Goal: Task Accomplishment & Management: Use online tool/utility

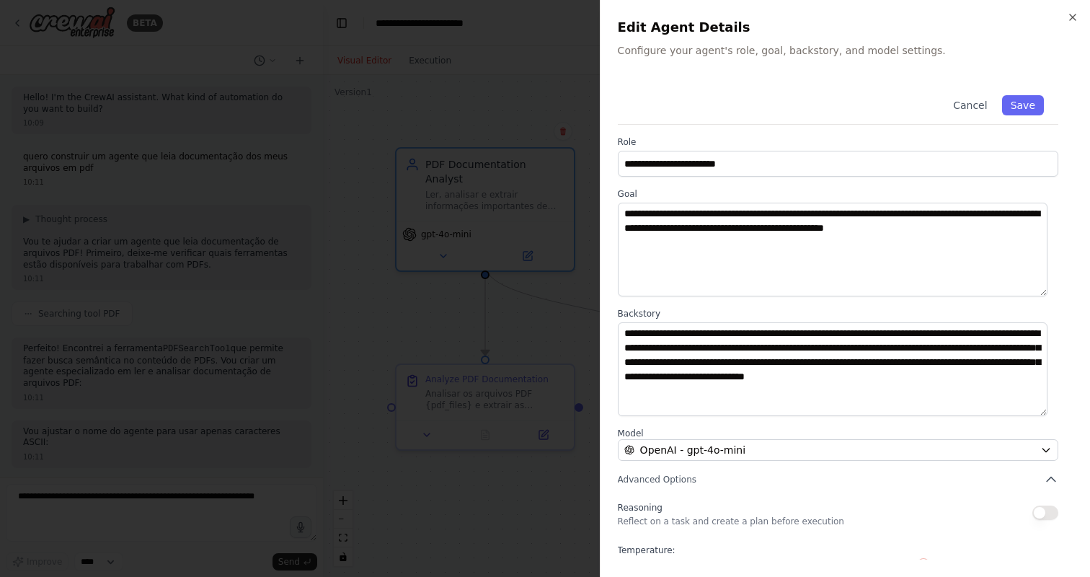
scroll to position [430, 0]
click at [542, 20] on div at bounding box center [545, 288] width 1090 height 577
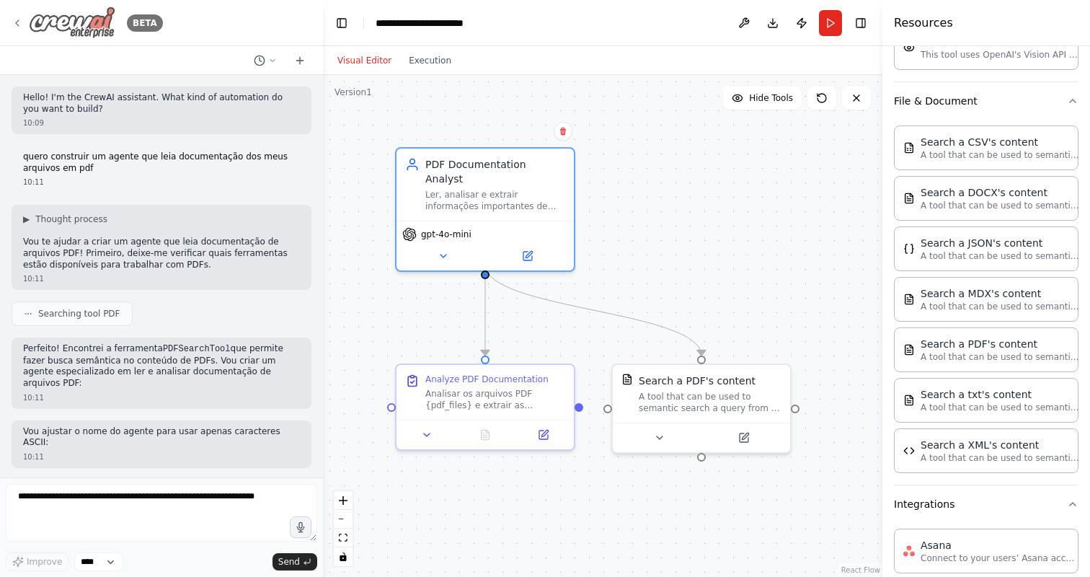
click at [29, 25] on img at bounding box center [72, 22] width 87 height 32
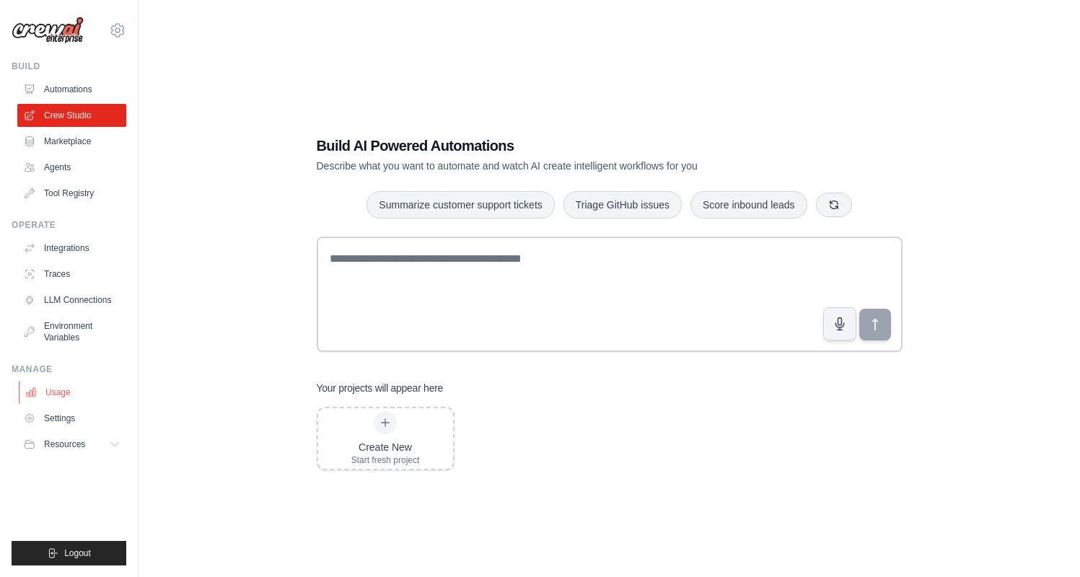
click at [60, 386] on link "Usage" at bounding box center [73, 392] width 109 height 23
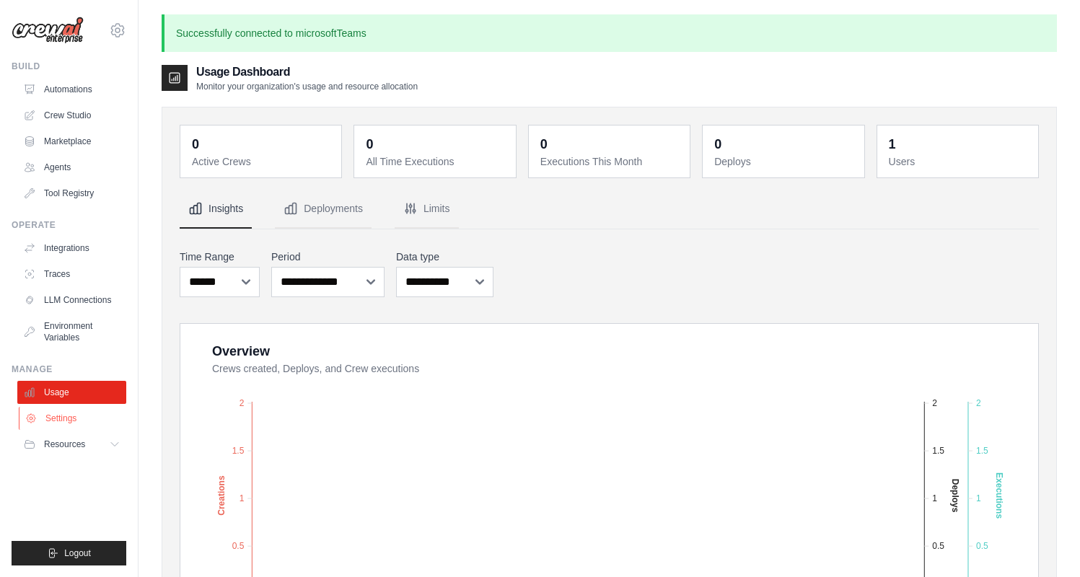
click at [68, 415] on link "Settings" at bounding box center [73, 418] width 109 height 23
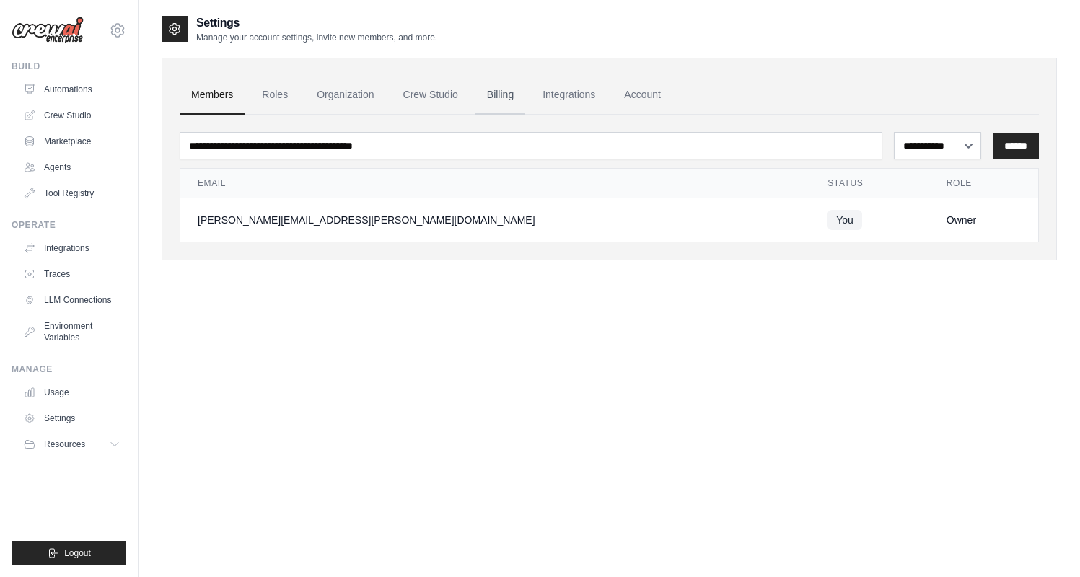
click at [485, 86] on link "Billing" at bounding box center [500, 95] width 50 height 39
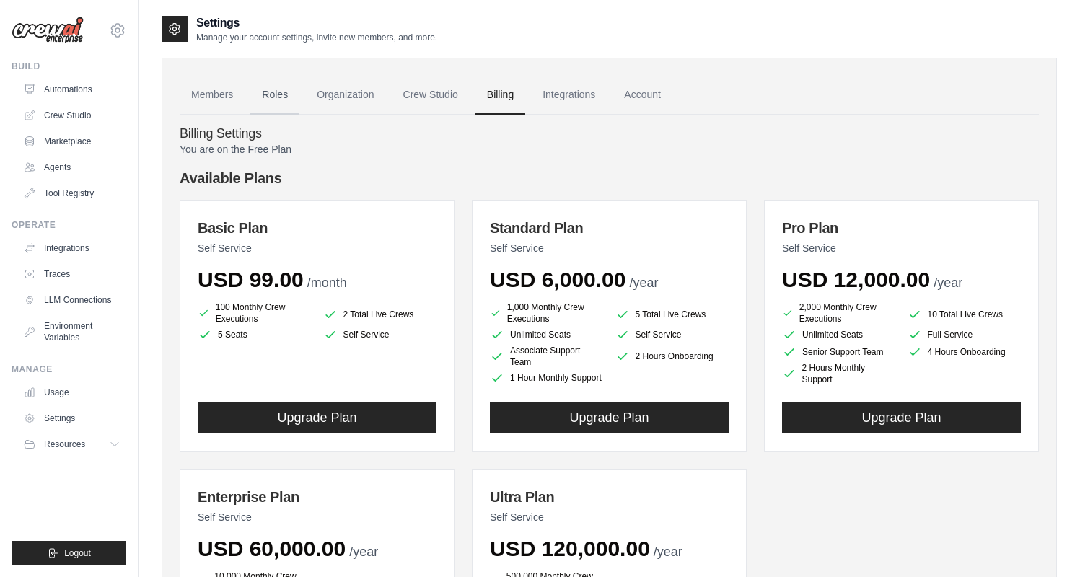
click at [296, 90] on link "Roles" at bounding box center [274, 95] width 49 height 39
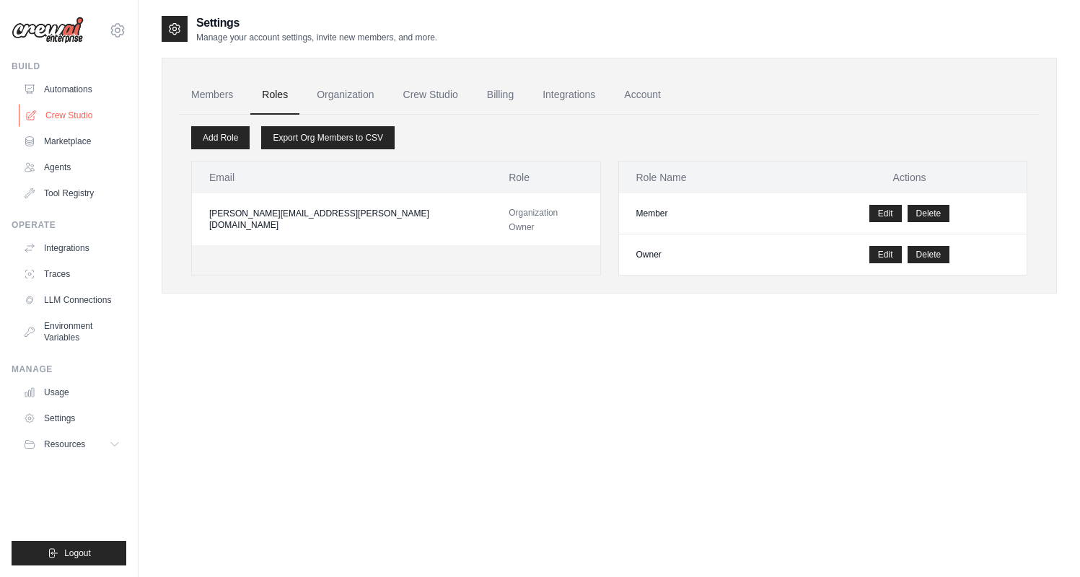
click at [66, 111] on link "Crew Studio" at bounding box center [73, 115] width 109 height 23
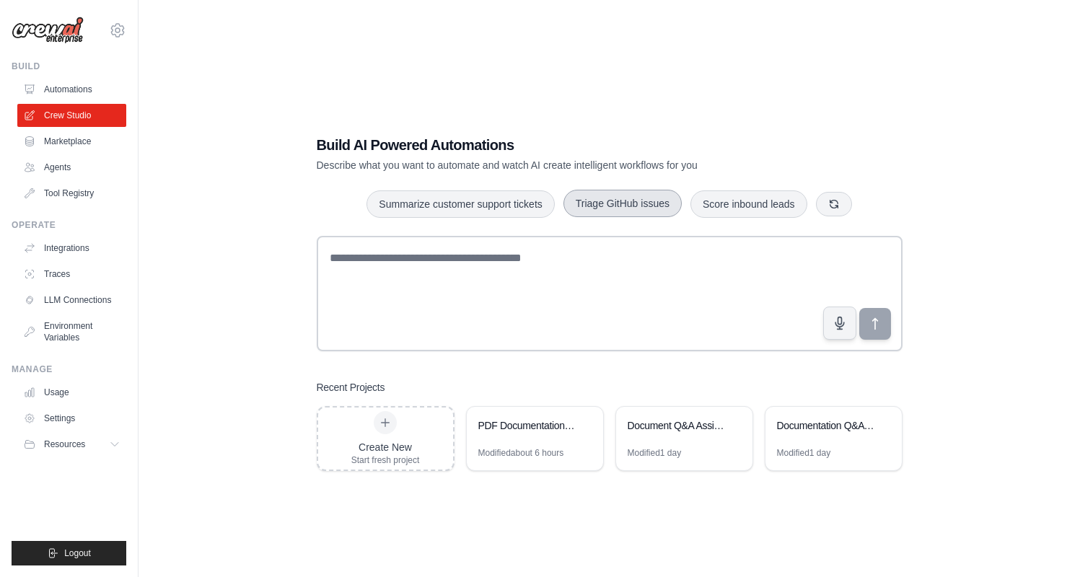
click at [626, 201] on button "Triage GitHub issues" at bounding box center [622, 203] width 118 height 27
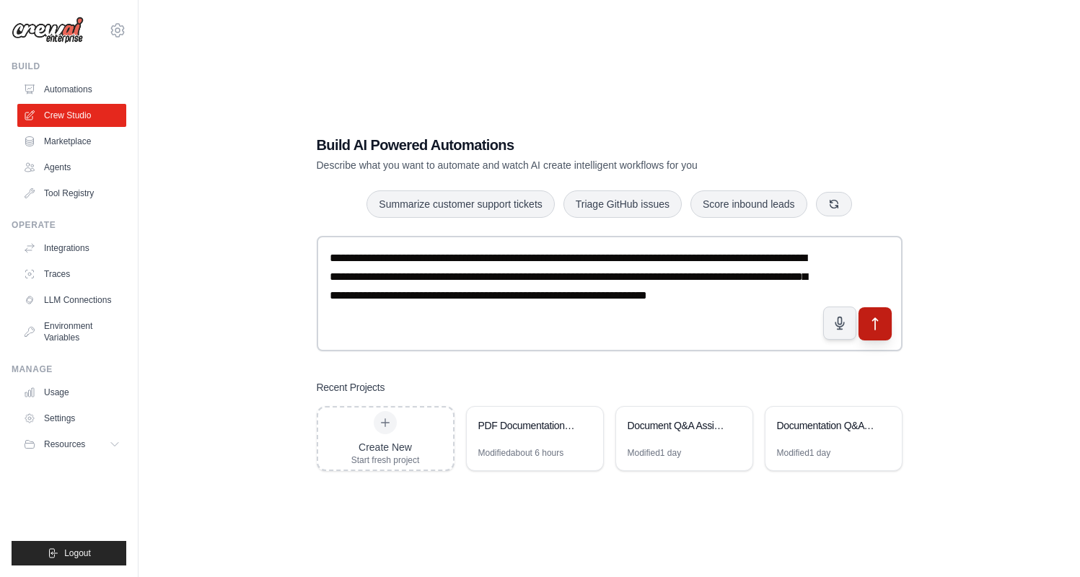
click at [878, 333] on button "submit" at bounding box center [874, 323] width 33 height 33
click at [837, 208] on icon "button" at bounding box center [834, 204] width 12 height 12
click at [392, 431] on div at bounding box center [385, 422] width 23 height 23
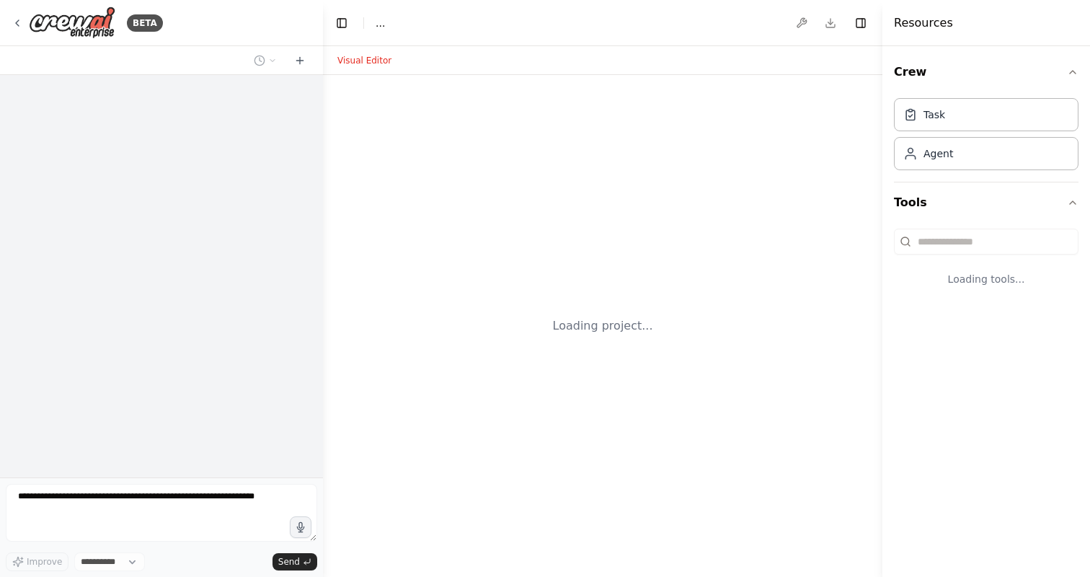
select select "****"
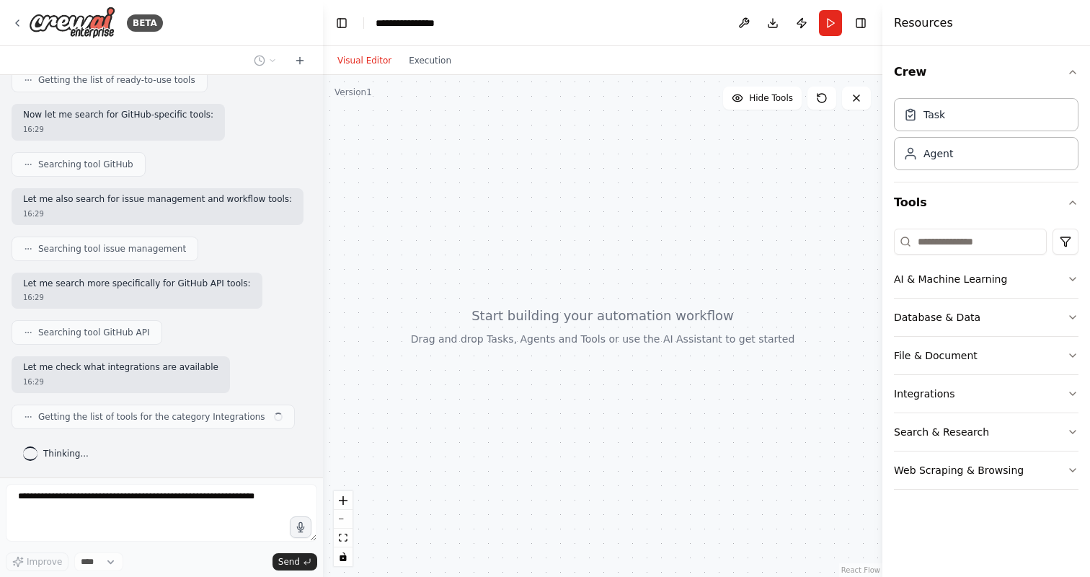
scroll to position [230, 0]
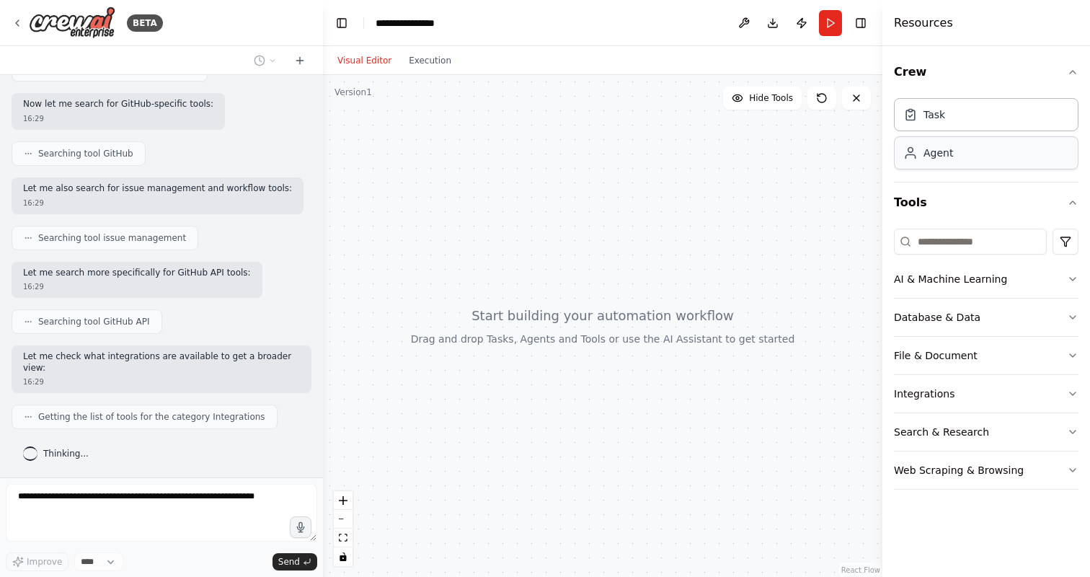
click at [925, 157] on div "Agent" at bounding box center [939, 153] width 30 height 14
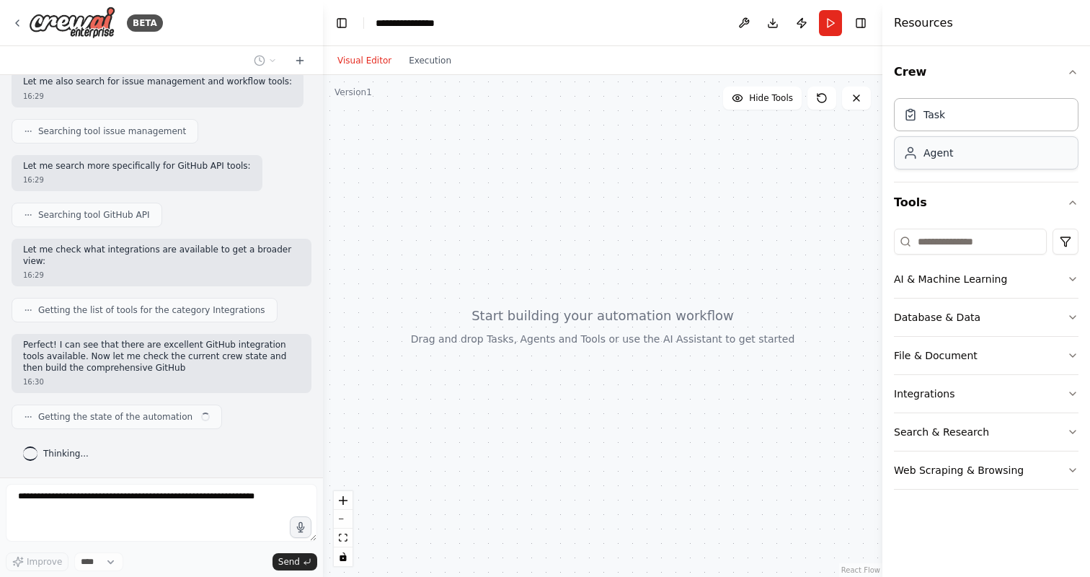
scroll to position [348, 0]
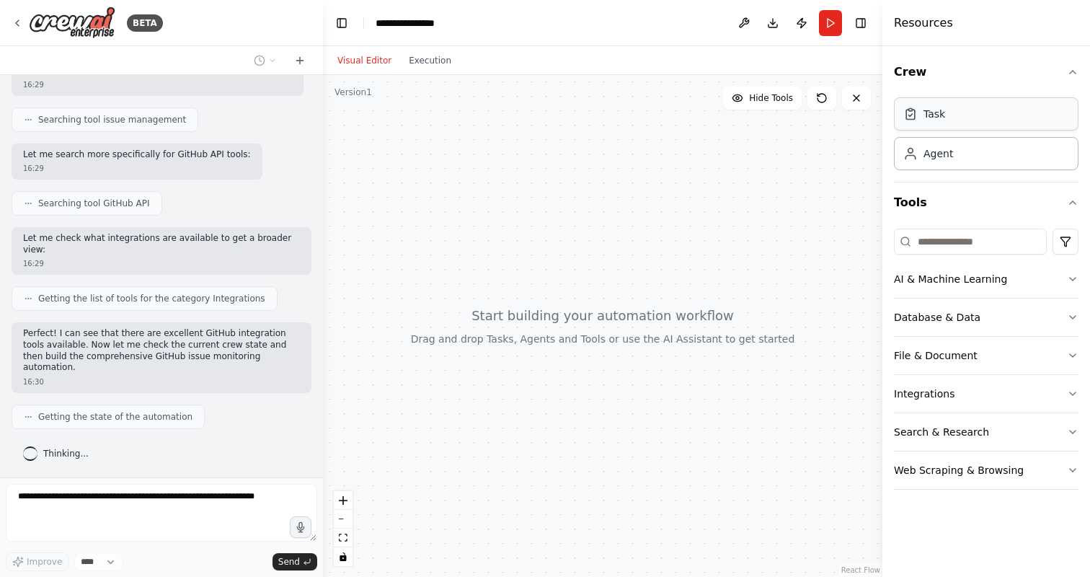
click at [917, 120] on icon at bounding box center [911, 114] width 14 height 14
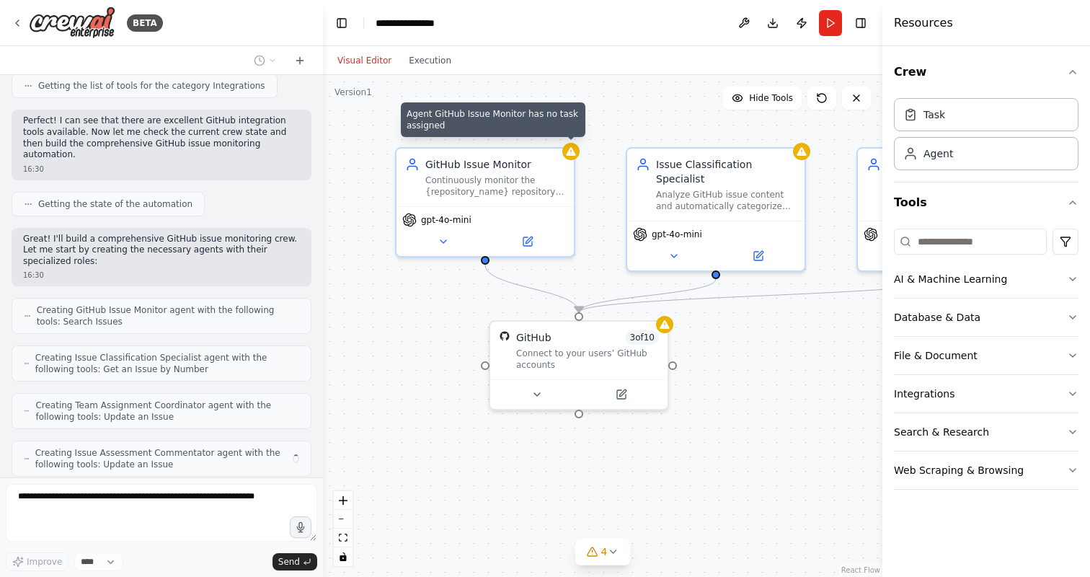
scroll to position [609, 0]
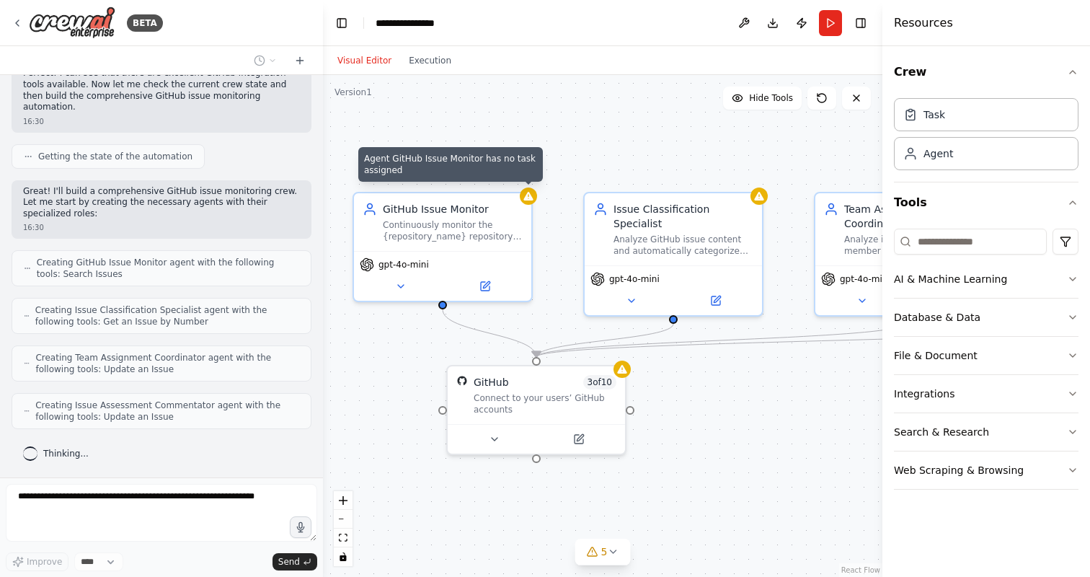
drag, startPoint x: 830, startPoint y: 322, endPoint x: 788, endPoint y: 366, distance: 61.7
click at [788, 366] on div ".deletable-edge-delete-btn { width: 20px; height: 20px; border: 0px solid #ffff…" at bounding box center [603, 326] width 560 height 502
click at [19, 19] on icon at bounding box center [18, 23] width 12 height 12
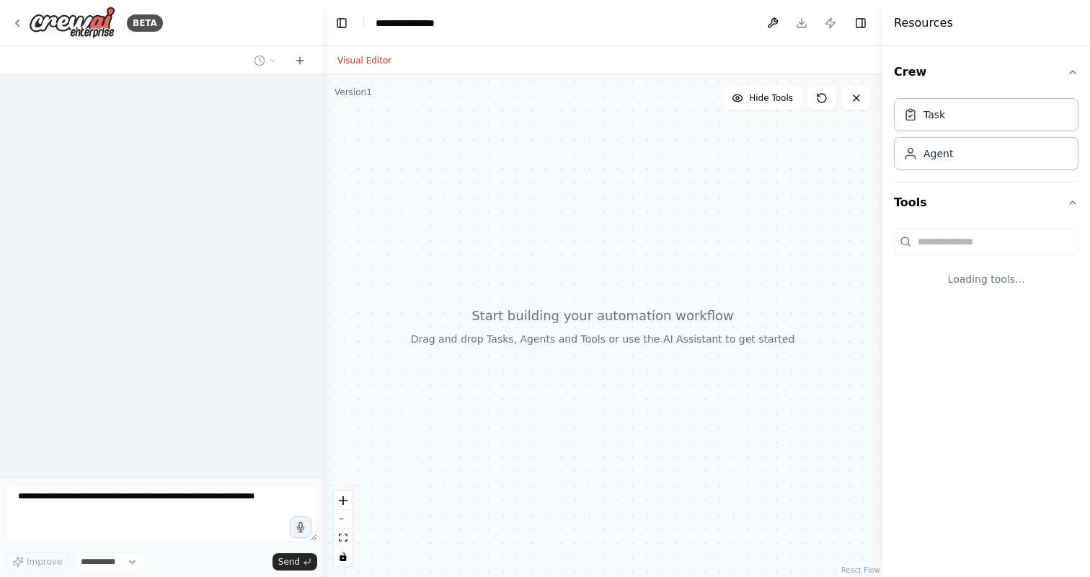
select select "****"
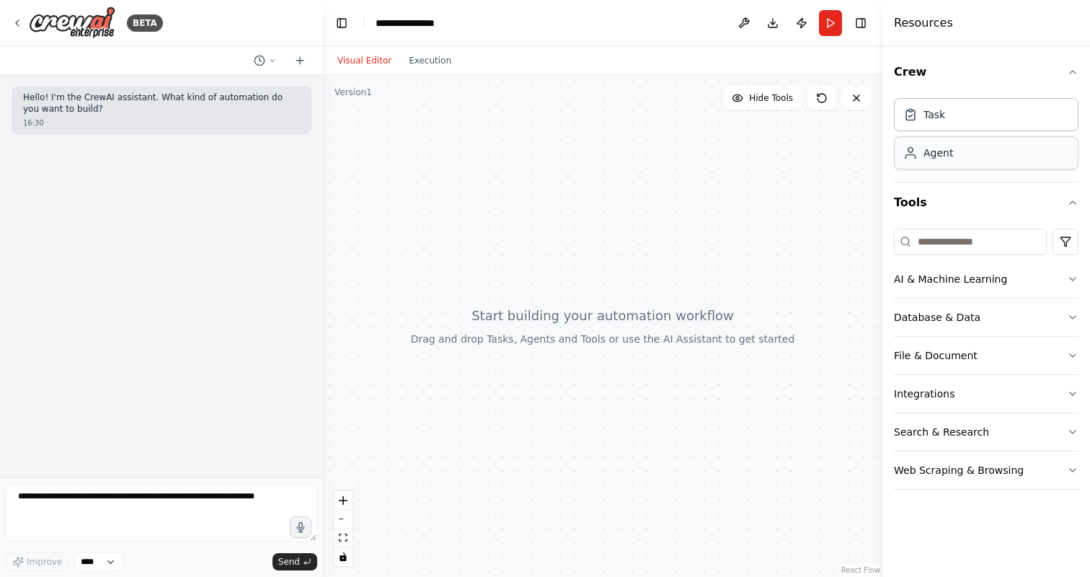
click at [933, 152] on div "Agent" at bounding box center [939, 153] width 30 height 14
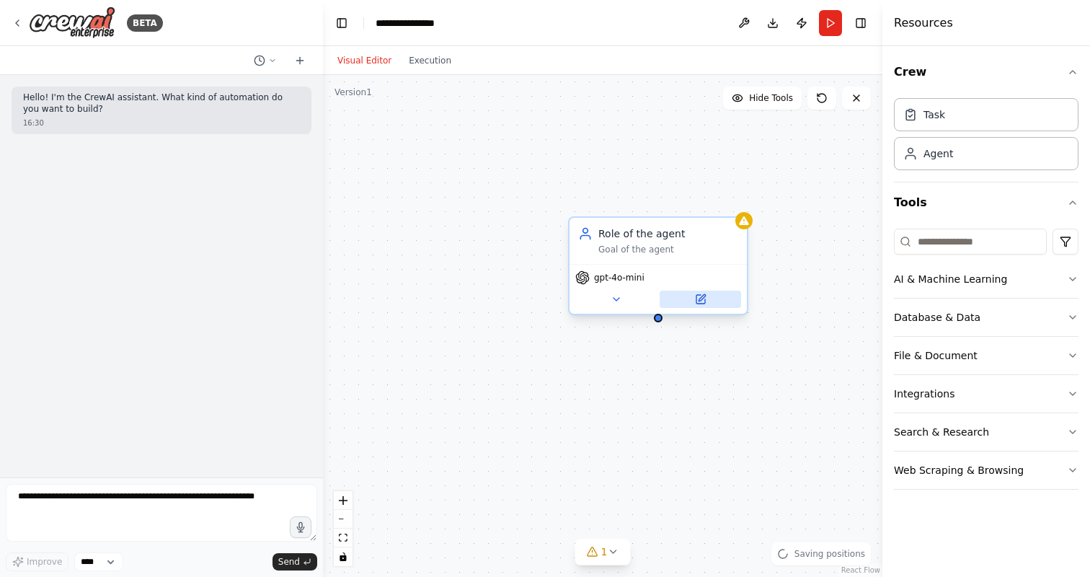
click at [689, 299] on button at bounding box center [700, 299] width 81 height 17
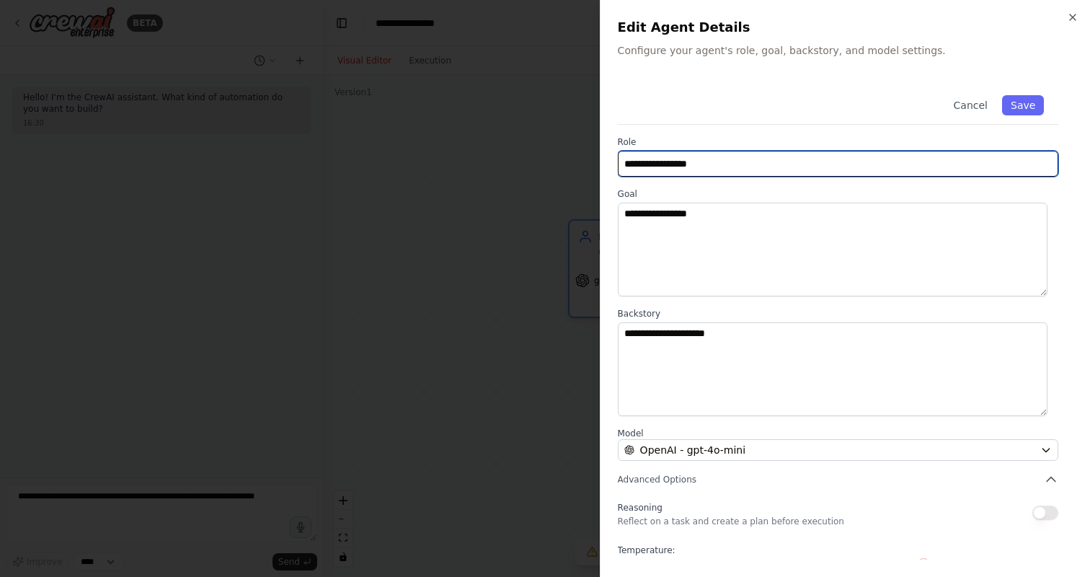
click at [688, 160] on input "**********" at bounding box center [838, 164] width 441 height 26
drag, startPoint x: 754, startPoint y: 162, endPoint x: 596, endPoint y: 157, distance: 157.3
click at [596, 157] on body "**********" at bounding box center [545, 288] width 1090 height 577
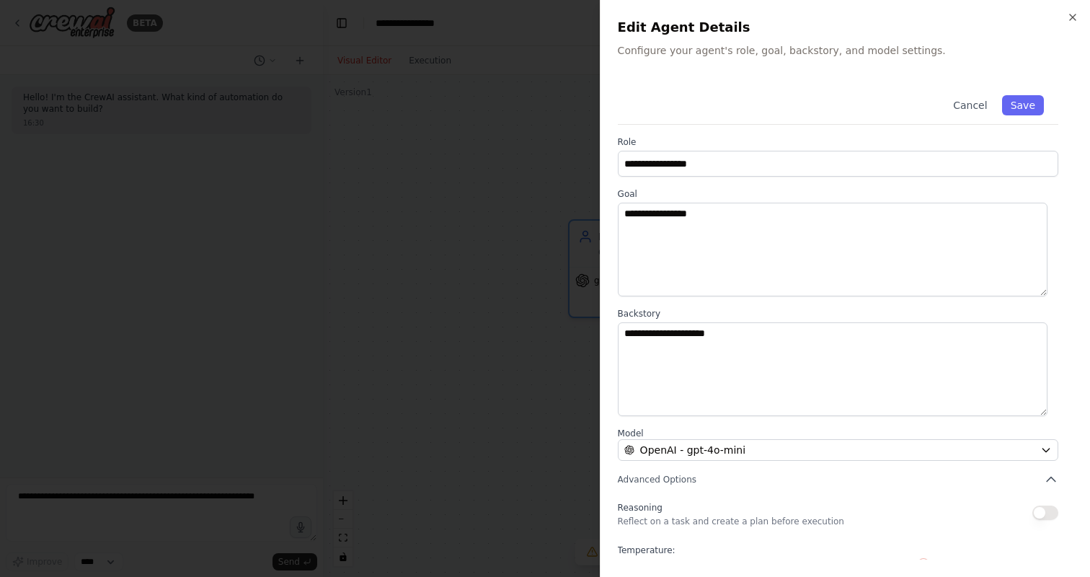
click at [801, 464] on div "**********" at bounding box center [845, 358] width 455 height 555
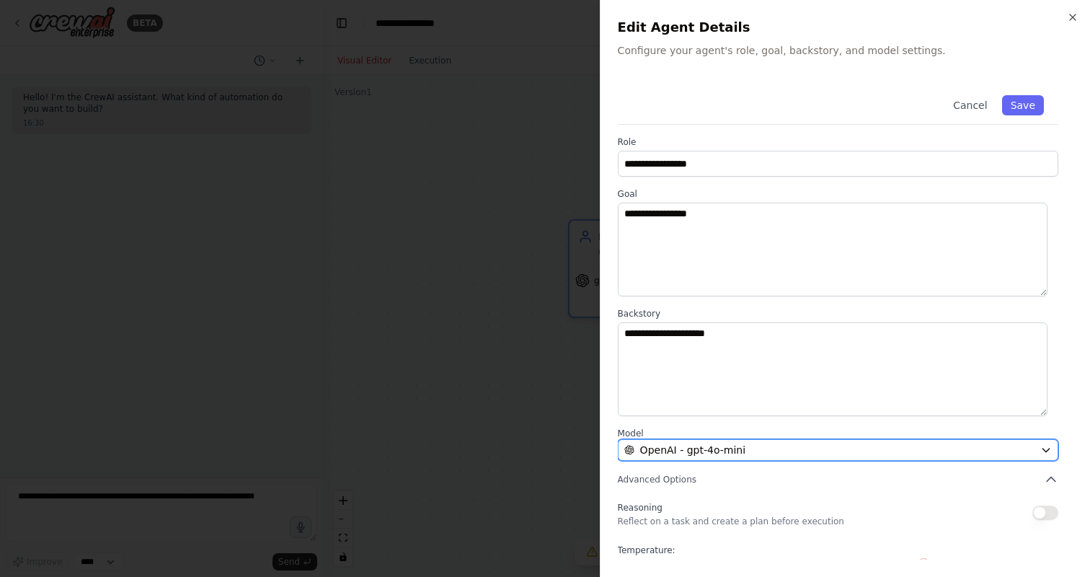
click at [801, 454] on div "OpenAI - gpt-4o-mini" at bounding box center [830, 450] width 410 height 14
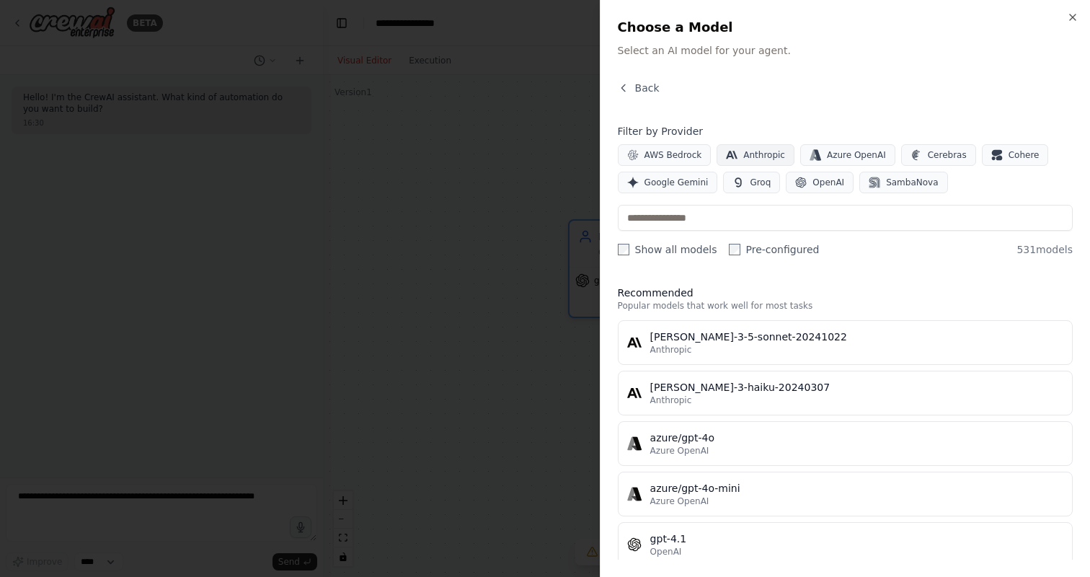
click at [769, 153] on span "Anthropic" at bounding box center [765, 155] width 42 height 12
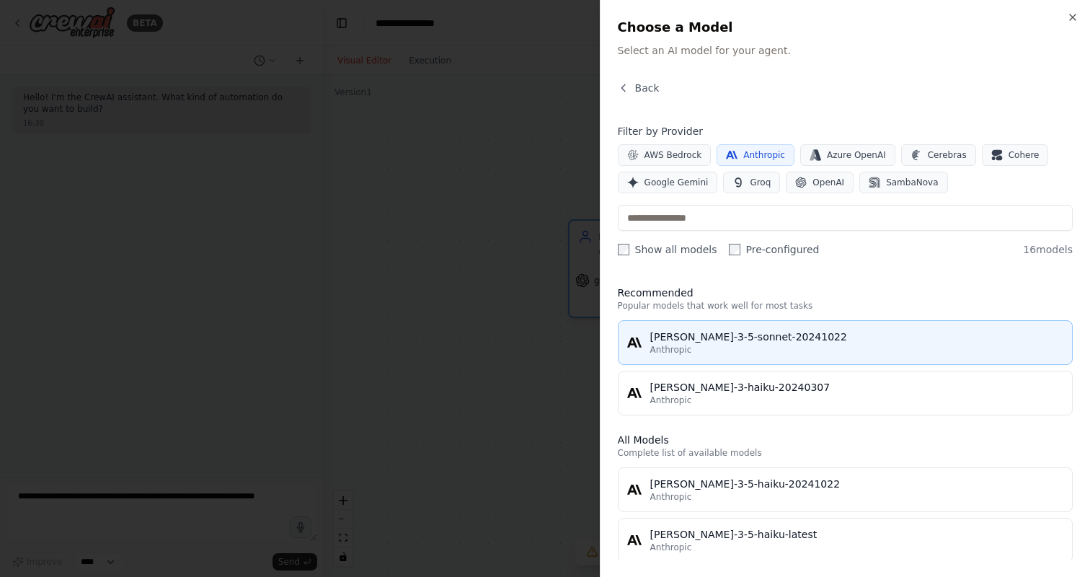
click at [799, 337] on div "[PERSON_NAME]-3-5-sonnet-20241022" at bounding box center [857, 337] width 413 height 14
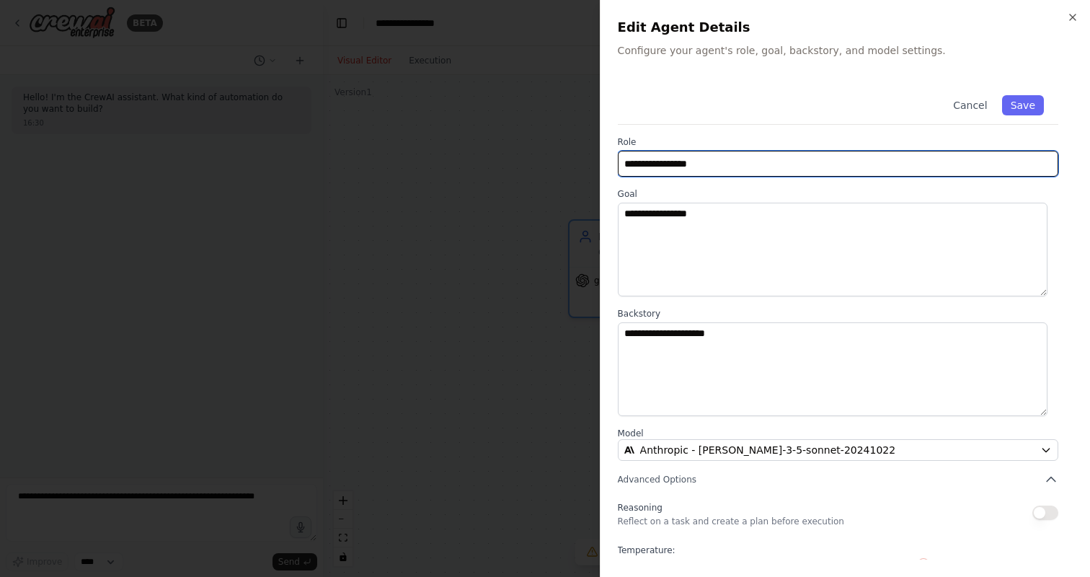
click at [698, 160] on input "**********" at bounding box center [838, 164] width 441 height 26
drag, startPoint x: 728, startPoint y: 163, endPoint x: 609, endPoint y: 160, distance: 119.0
click at [609, 160] on div "**********" at bounding box center [845, 288] width 490 height 577
type input "**********"
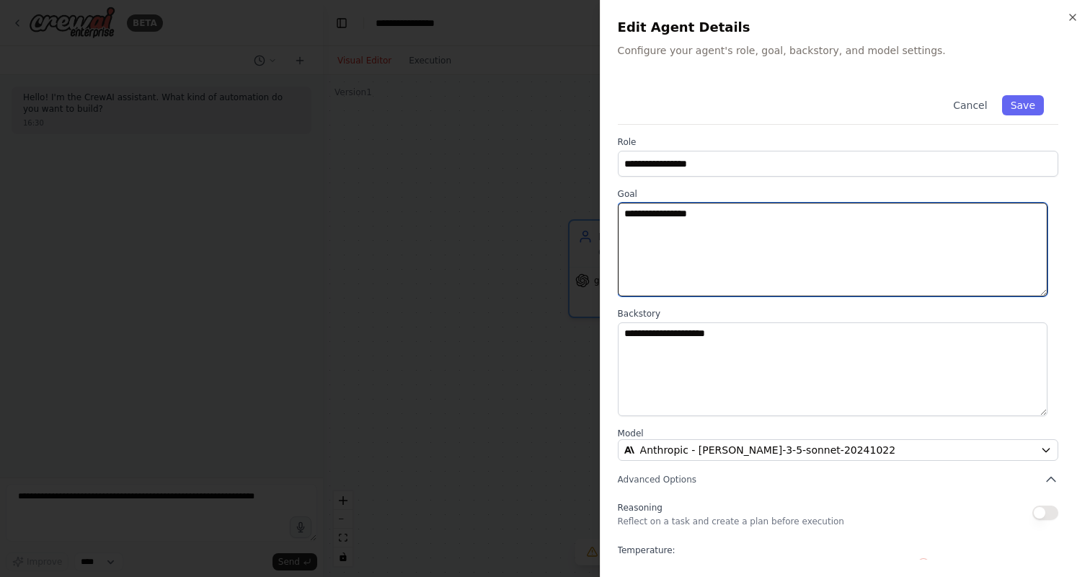
drag, startPoint x: 748, startPoint y: 208, endPoint x: 599, endPoint y: 211, distance: 149.3
click at [599, 211] on body "**********" at bounding box center [545, 288] width 1090 height 577
type textarea "**********"
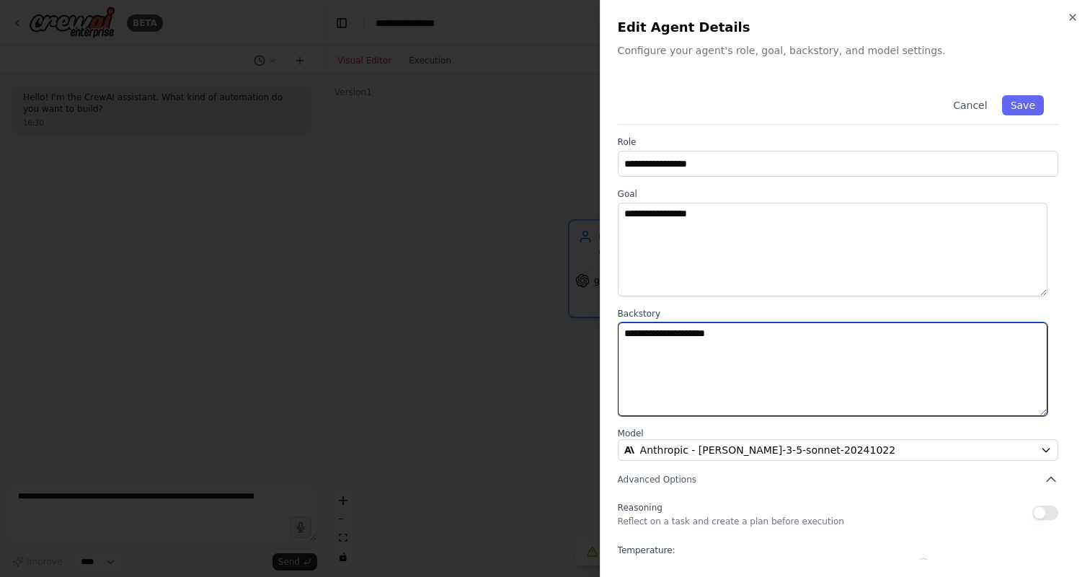
click at [788, 369] on textarea "**********" at bounding box center [833, 369] width 430 height 94
drag, startPoint x: 751, startPoint y: 333, endPoint x: 601, endPoint y: 319, distance: 150.6
click at [601, 319] on div "**********" at bounding box center [845, 288] width 490 height 577
type textarea "**********"
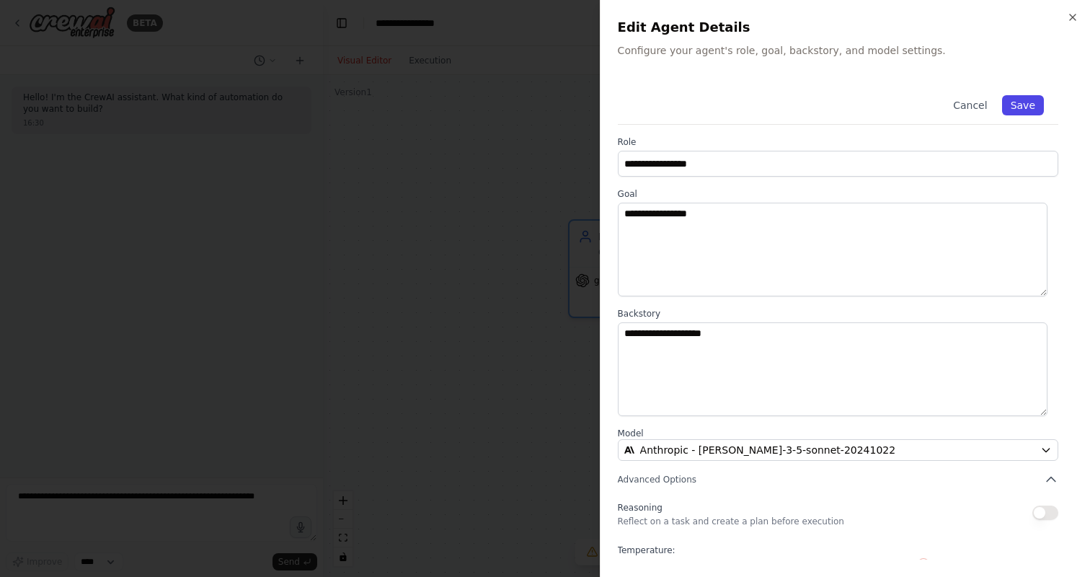
click at [1023, 110] on button "Save" at bounding box center [1023, 105] width 42 height 20
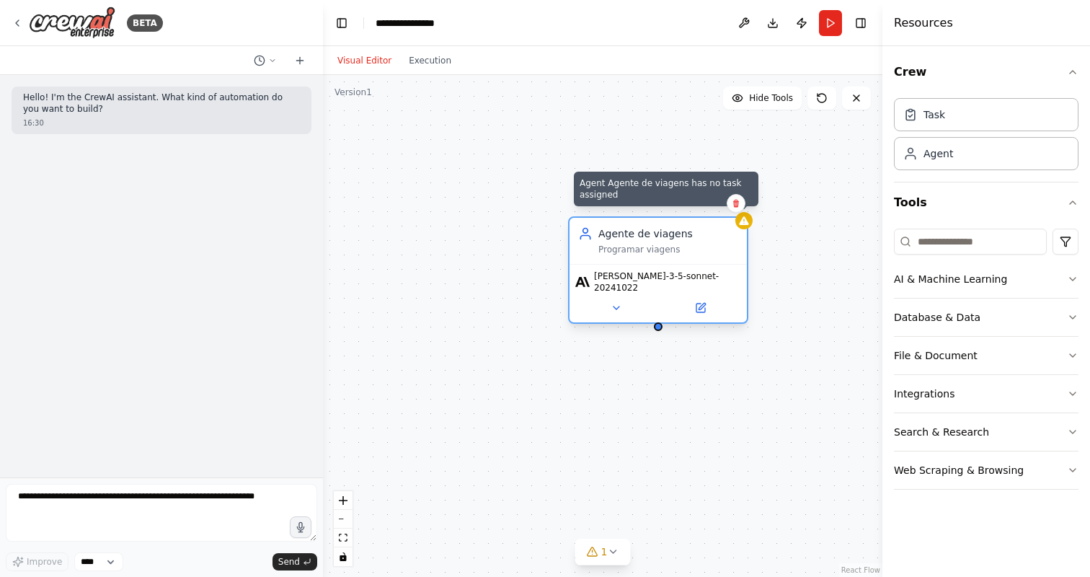
click at [745, 223] on icon at bounding box center [743, 220] width 9 height 9
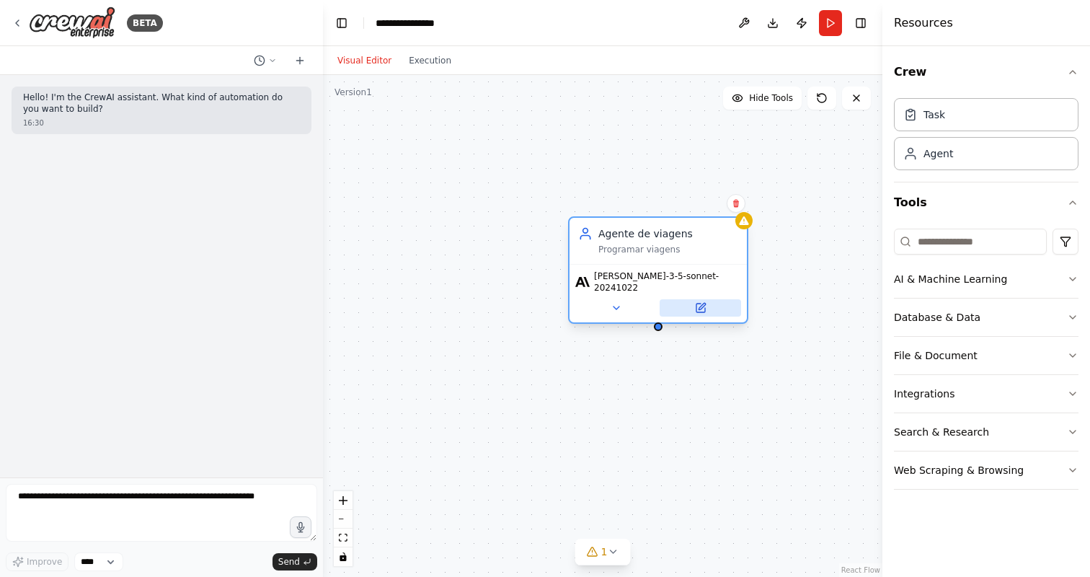
click at [699, 303] on icon at bounding box center [702, 306] width 6 height 6
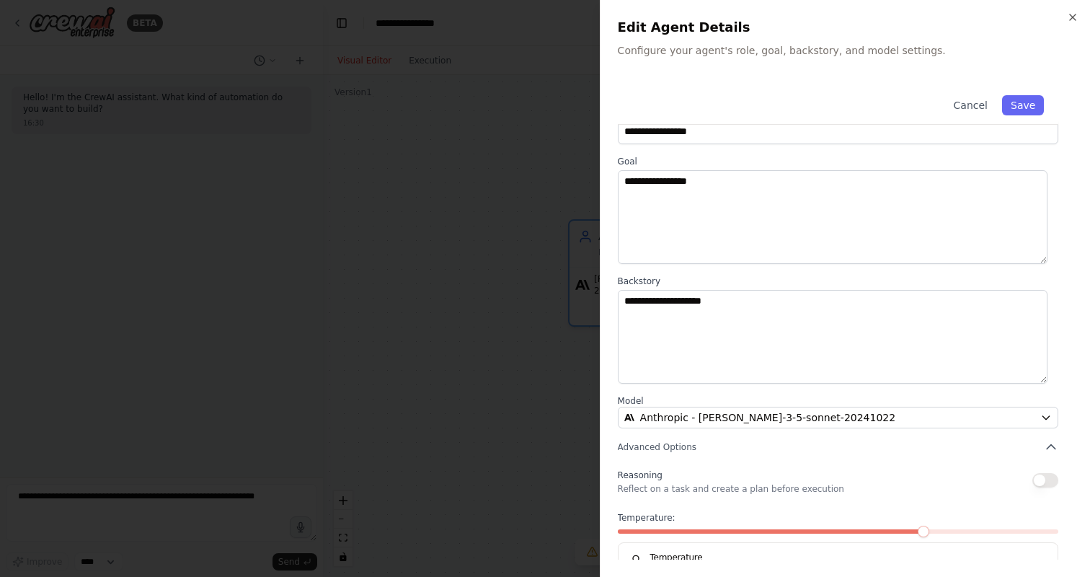
scroll to position [76, 0]
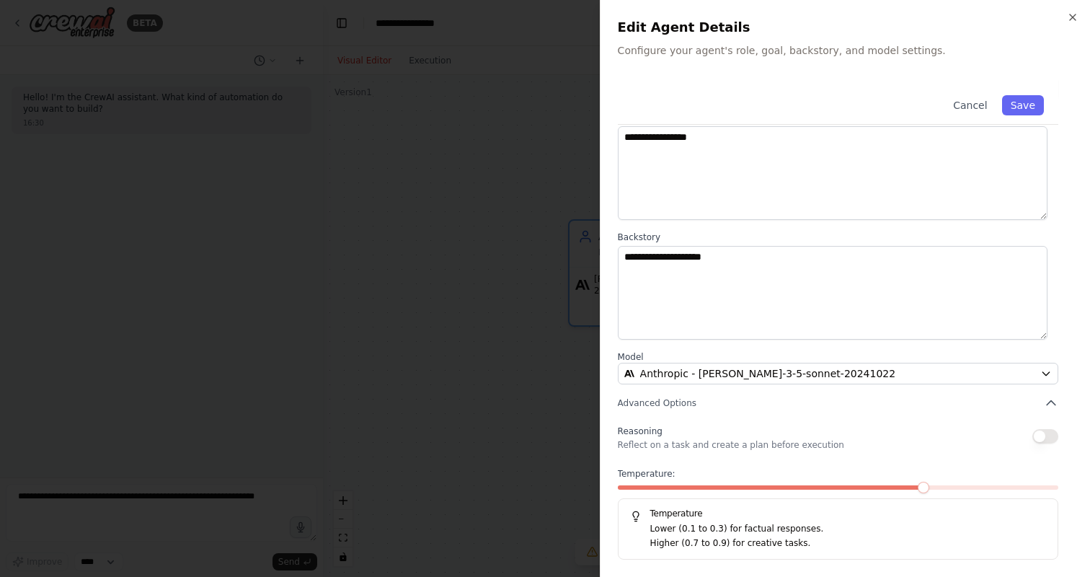
click at [748, 535] on p "Lower (0.1 to 0.3) for factual responses." at bounding box center [849, 529] width 396 height 14
click at [1023, 105] on button "Save" at bounding box center [1023, 105] width 42 height 20
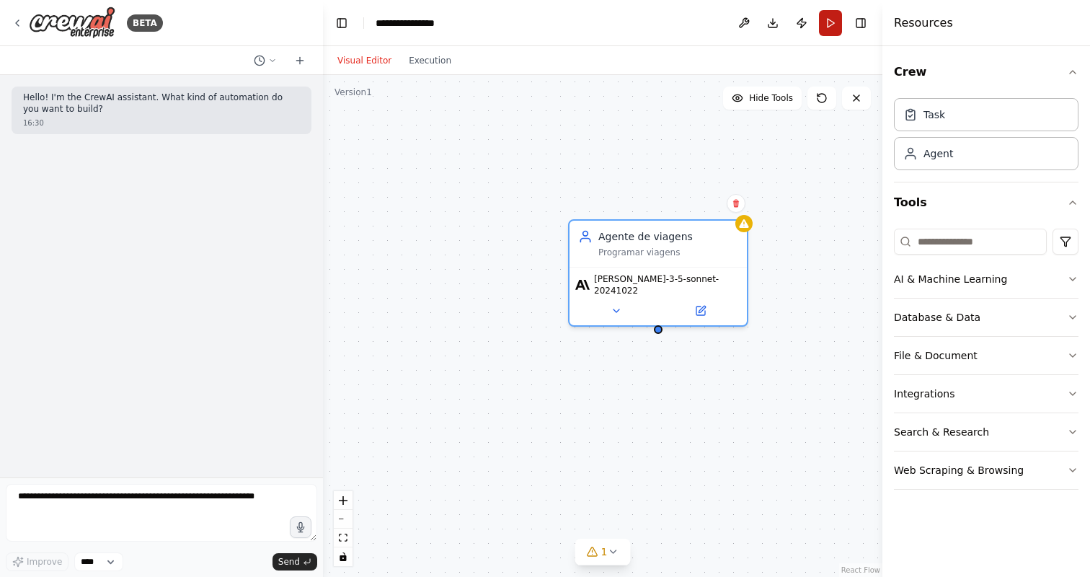
click at [833, 27] on button "Run" at bounding box center [830, 23] width 23 height 26
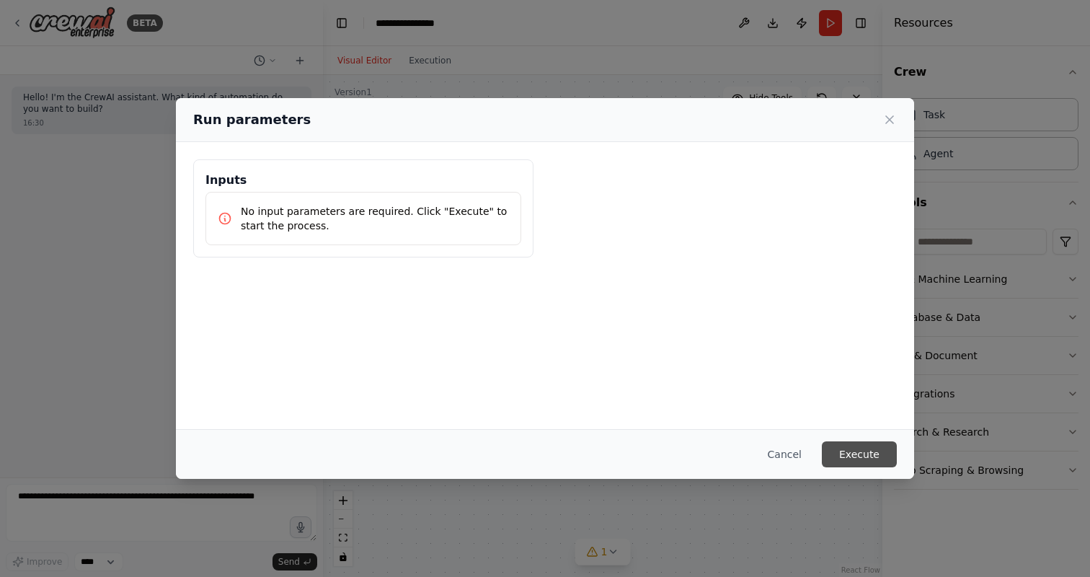
click at [857, 458] on button "Execute" at bounding box center [859, 454] width 75 height 26
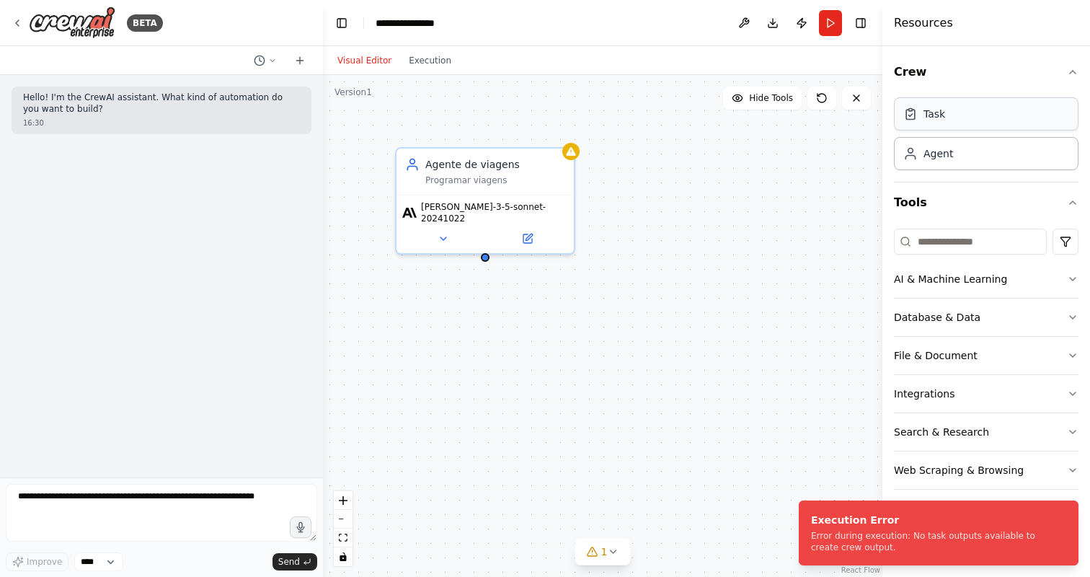
click at [922, 113] on div "Task" at bounding box center [925, 114] width 42 height 14
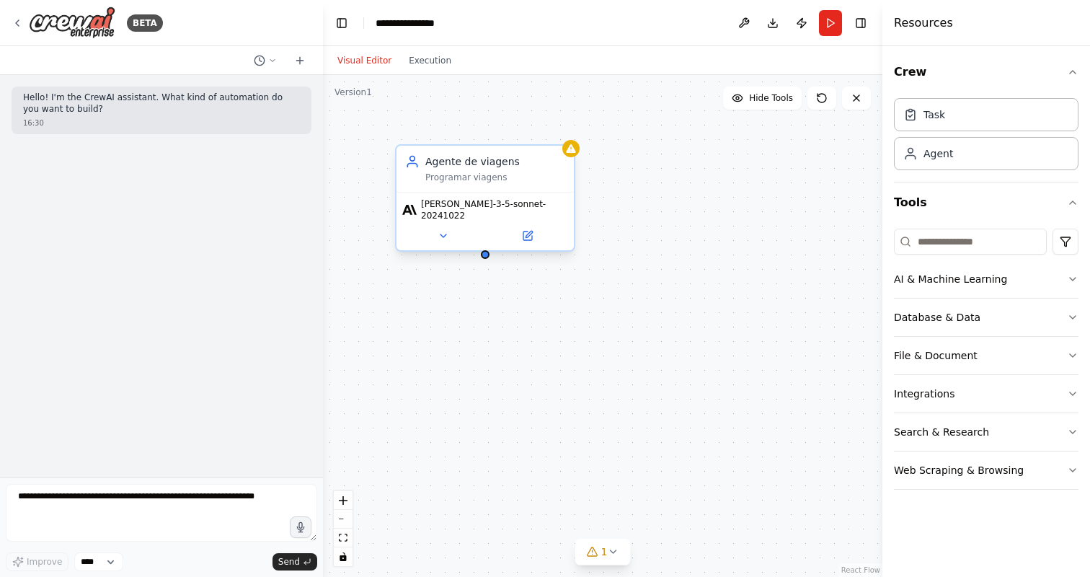
click at [486, 252] on div "Agente de viagens Programar viagens [PERSON_NAME]-3-5-sonnet-20241022" at bounding box center [603, 326] width 560 height 502
drag, startPoint x: 488, startPoint y: 251, endPoint x: 606, endPoint y: 337, distance: 146.1
click at [606, 337] on div "Agente de viagens Programar viagens [PERSON_NAME]-3-5-sonnet-20241022" at bounding box center [603, 326] width 560 height 502
click at [963, 113] on div "Task" at bounding box center [986, 113] width 185 height 33
click at [929, 114] on div "Task" at bounding box center [935, 114] width 22 height 14
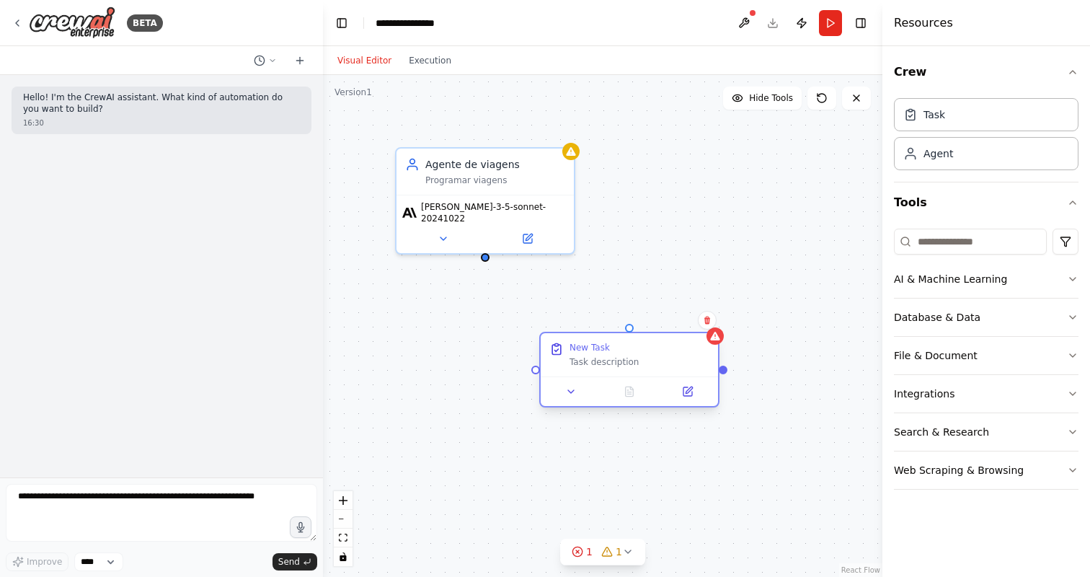
drag, startPoint x: 801, startPoint y: 299, endPoint x: 625, endPoint y: 354, distance: 184.5
click at [625, 354] on div "New Task Task description" at bounding box center [640, 355] width 140 height 26
click at [709, 317] on icon at bounding box center [708, 321] width 6 height 8
click at [669, 320] on button "Confirm" at bounding box center [666, 320] width 51 height 17
click at [604, 551] on span "1" at bounding box center [604, 552] width 6 height 14
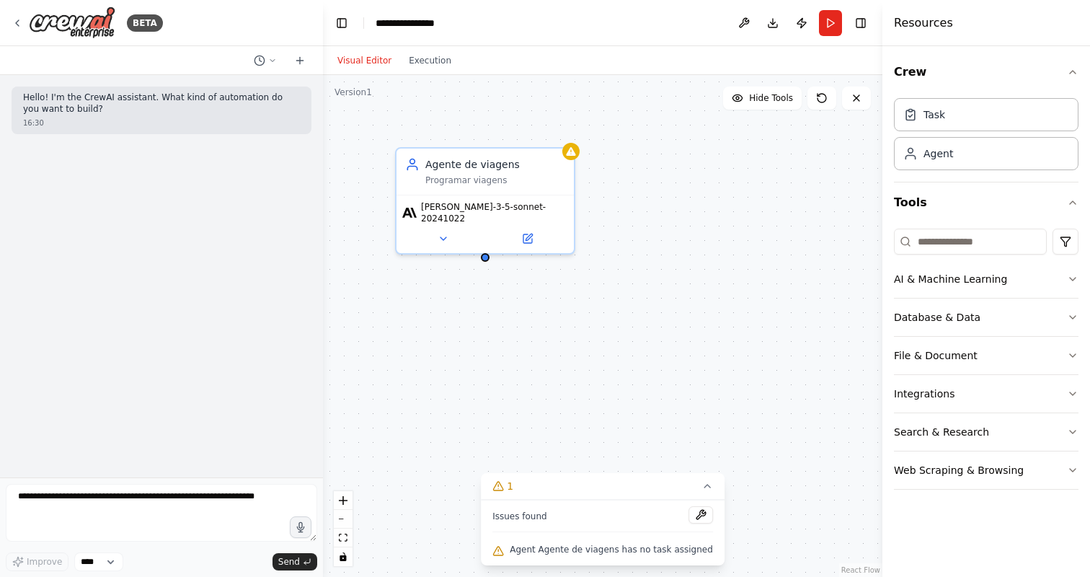
click at [744, 348] on div "Agente de viagens Programar viagens [PERSON_NAME]-3-5-sonnet-20241022" at bounding box center [603, 326] width 560 height 502
click at [939, 317] on button "Database & Data" at bounding box center [986, 318] width 185 height 38
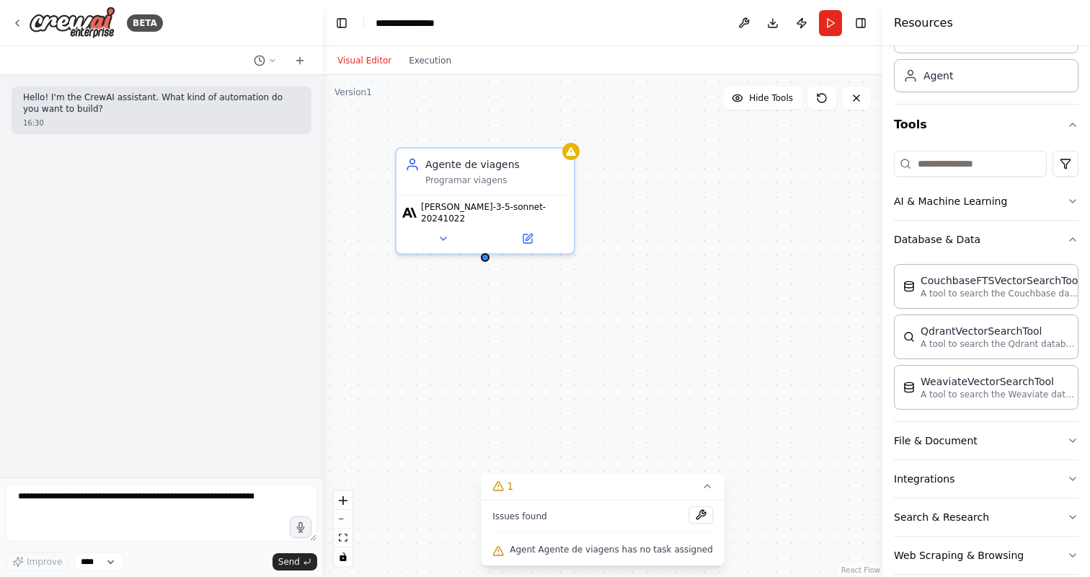
scroll to position [99, 0]
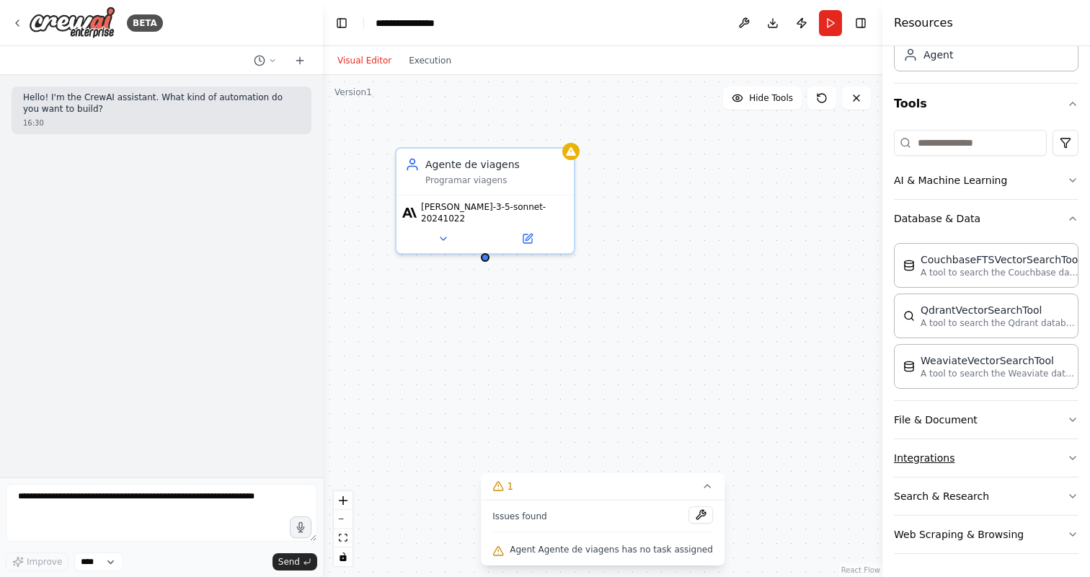
click at [928, 457] on button "Integrations" at bounding box center [986, 458] width 185 height 38
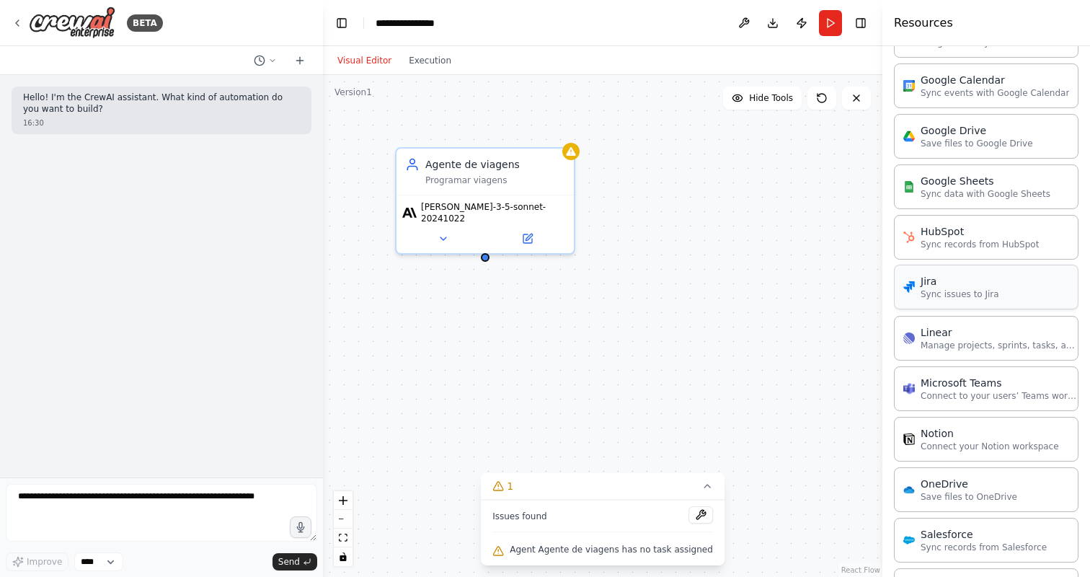
scroll to position [848, 0]
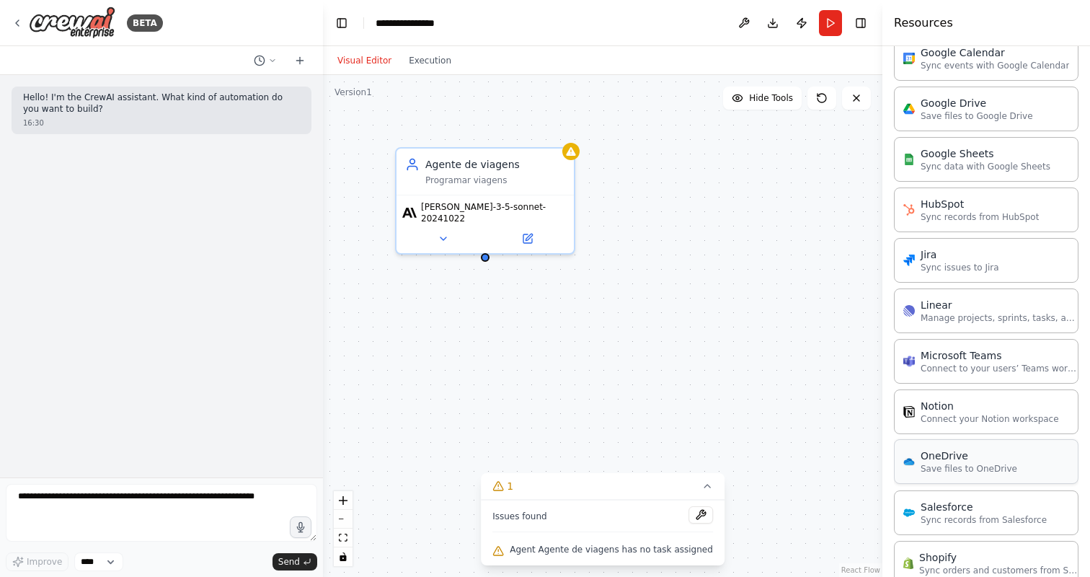
click at [983, 467] on p "Save files to OneDrive" at bounding box center [969, 469] width 97 height 12
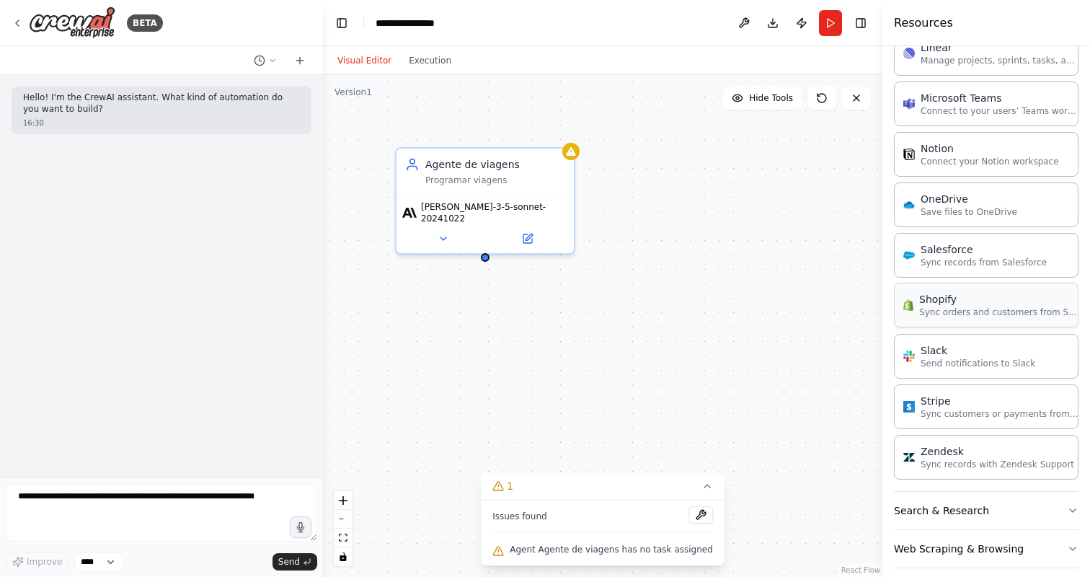
scroll to position [1120, 0]
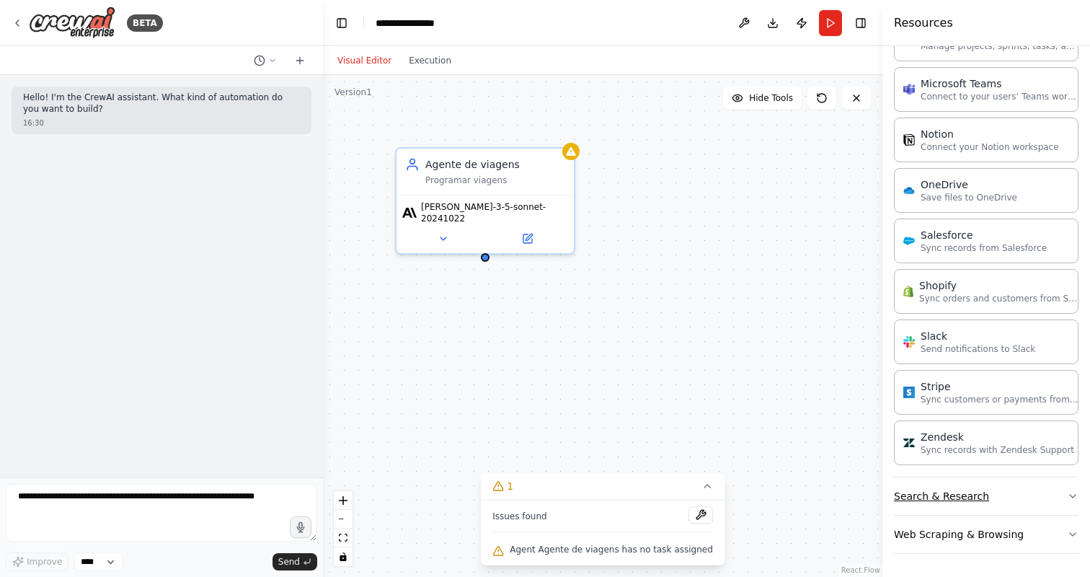
click at [991, 492] on button "Search & Research" at bounding box center [986, 496] width 185 height 38
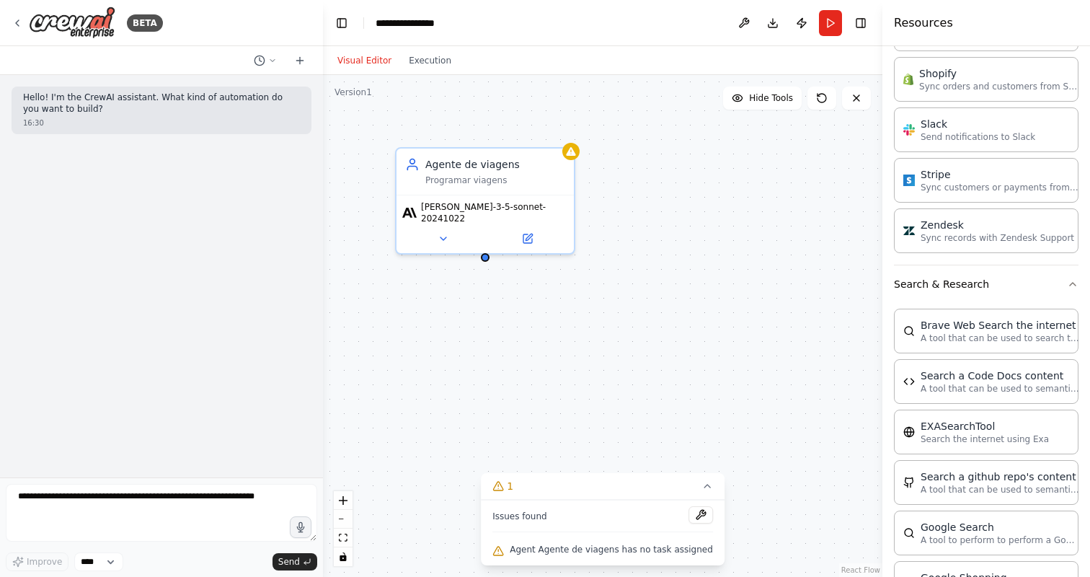
scroll to position [1340, 0]
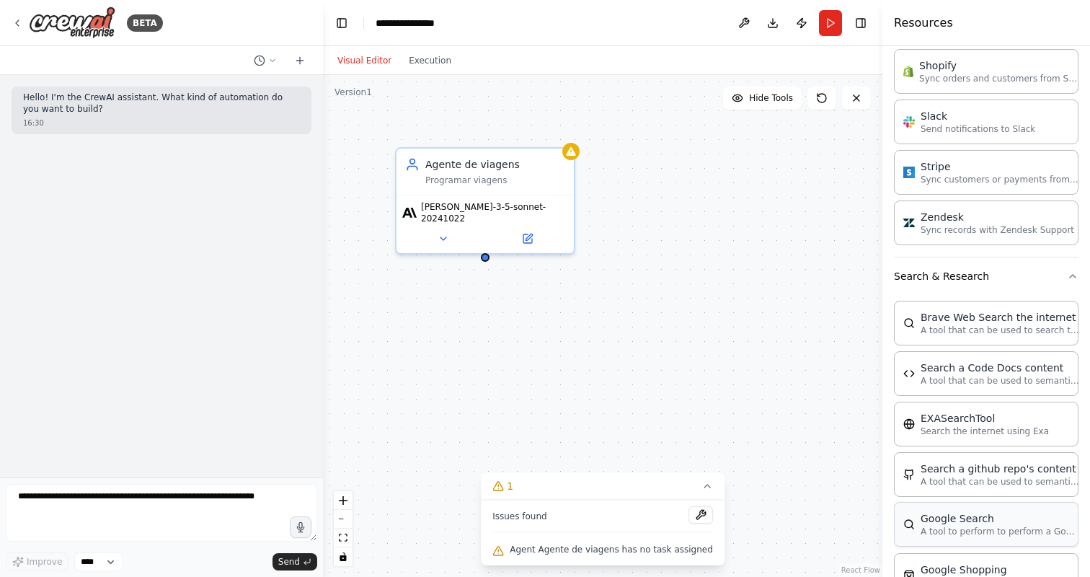
click at [974, 528] on p "A tool to perform to perform a Google search with a search_query." at bounding box center [1000, 532] width 159 height 12
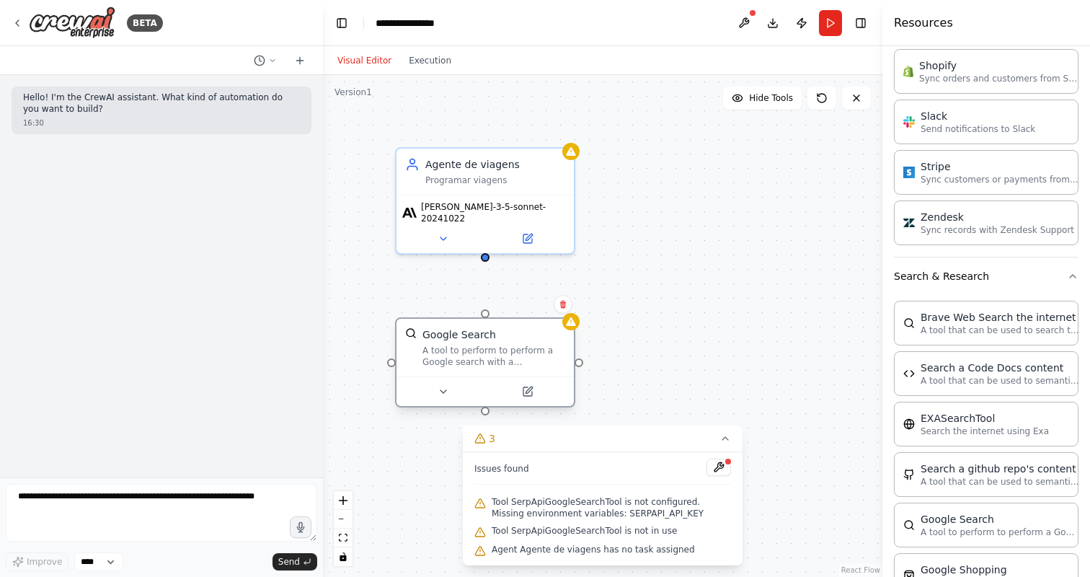
drag, startPoint x: 802, startPoint y: 416, endPoint x: 435, endPoint y: 346, distance: 373.7
click at [435, 346] on div "A tool to perform to perform a Google search with a search_query." at bounding box center [494, 356] width 143 height 23
drag, startPoint x: 487, startPoint y: 247, endPoint x: 483, endPoint y: 312, distance: 65.0
click at [483, 312] on div "Agente de viagens Programar viagens [PERSON_NAME]-3-5-sonnet-20241022 Google Se…" at bounding box center [603, 326] width 560 height 502
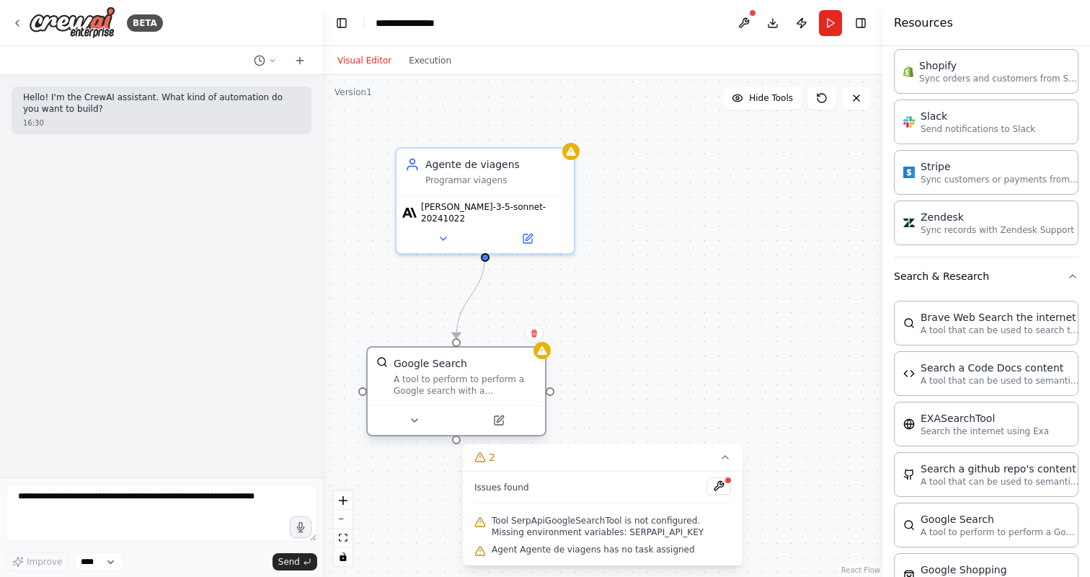
drag, startPoint x: 513, startPoint y: 331, endPoint x: 490, endPoint y: 358, distance: 35.8
click at [490, 358] on div "Google Search" at bounding box center [465, 363] width 143 height 14
click at [532, 334] on icon at bounding box center [534, 333] width 9 height 9
click at [500, 331] on button "Confirm" at bounding box center [493, 333] width 51 height 17
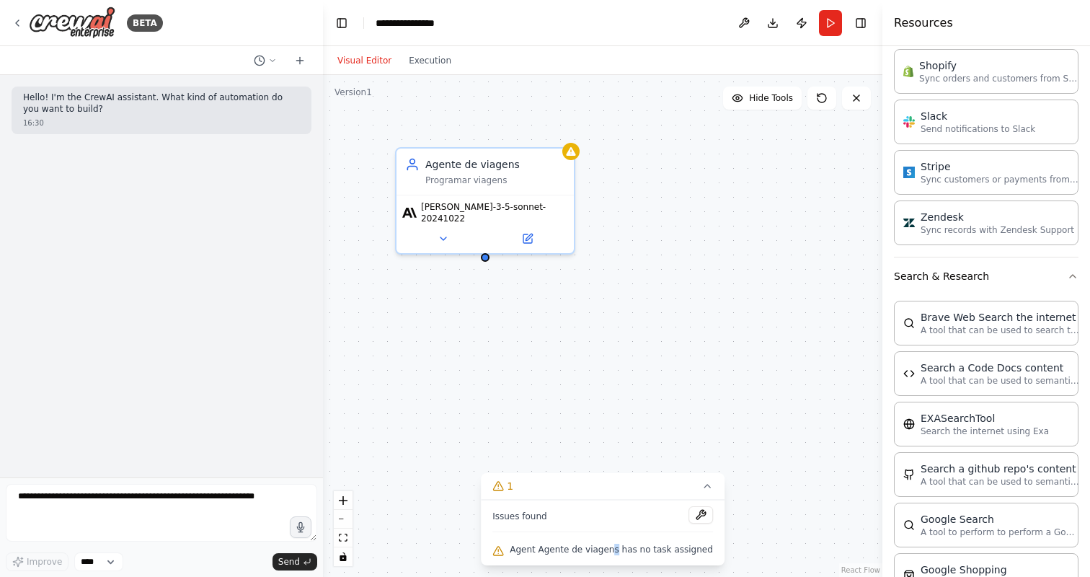
drag, startPoint x: 612, startPoint y: 552, endPoint x: 619, endPoint y: 549, distance: 8.1
click at [619, 549] on span "Agent Agente de viagens has no task assigned" at bounding box center [611, 550] width 203 height 12
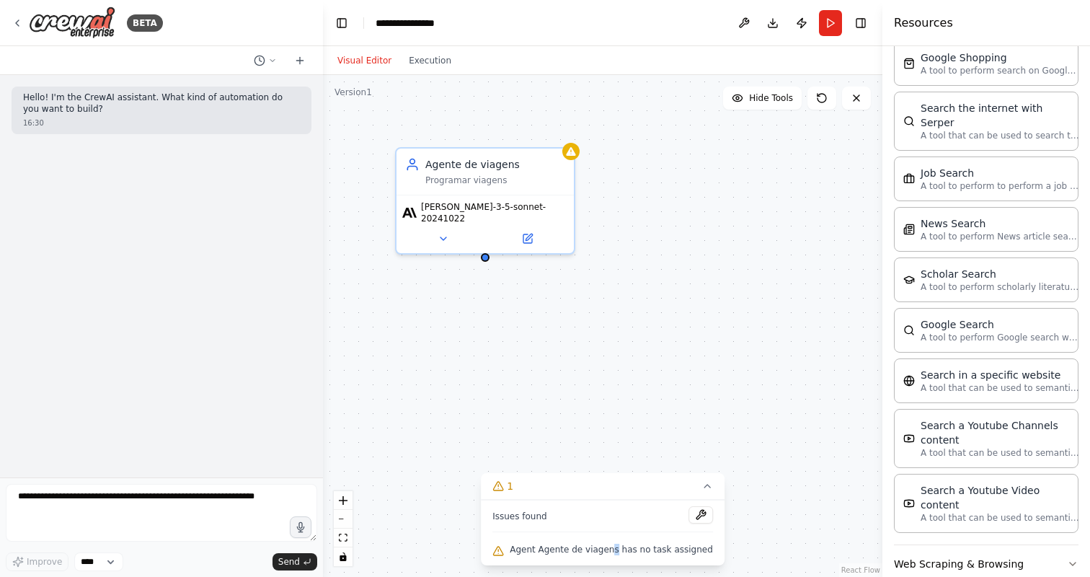
scroll to position [1853, 0]
click at [971, 545] on button "Web Scraping & Browsing" at bounding box center [986, 564] width 185 height 38
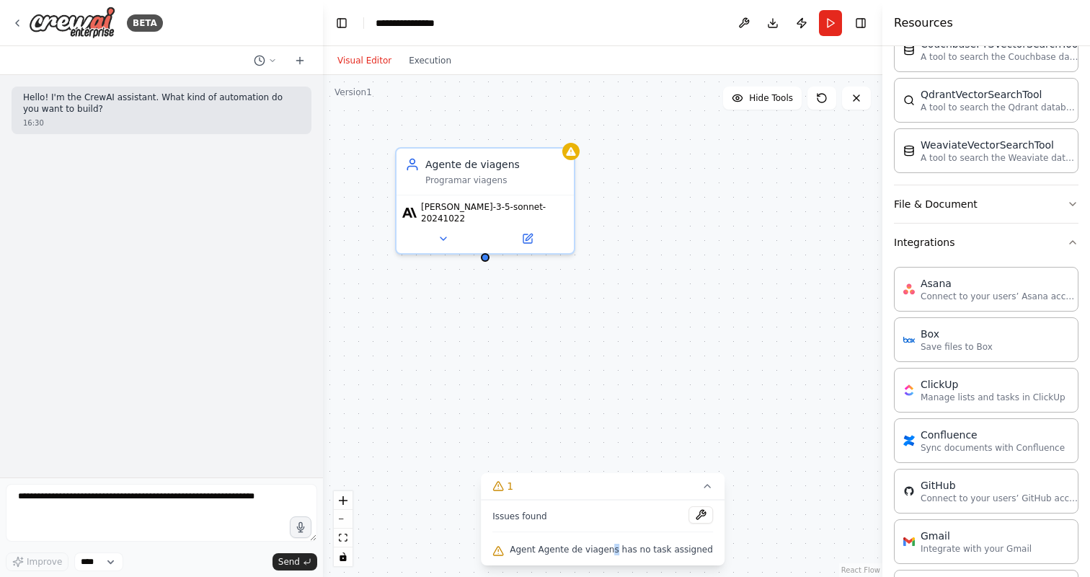
scroll to position [167, 0]
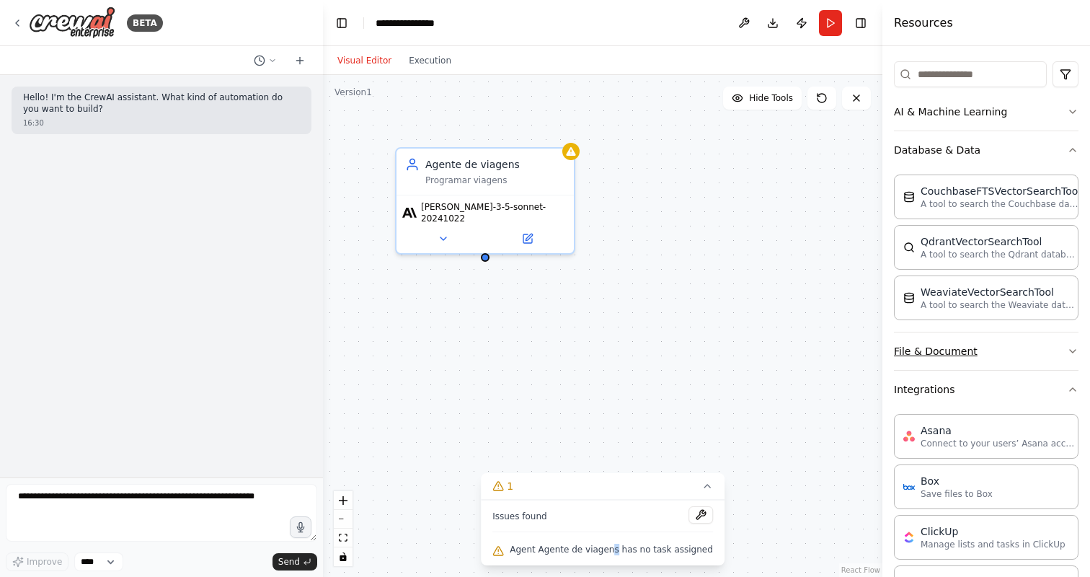
click at [972, 342] on button "File & Document" at bounding box center [986, 351] width 185 height 38
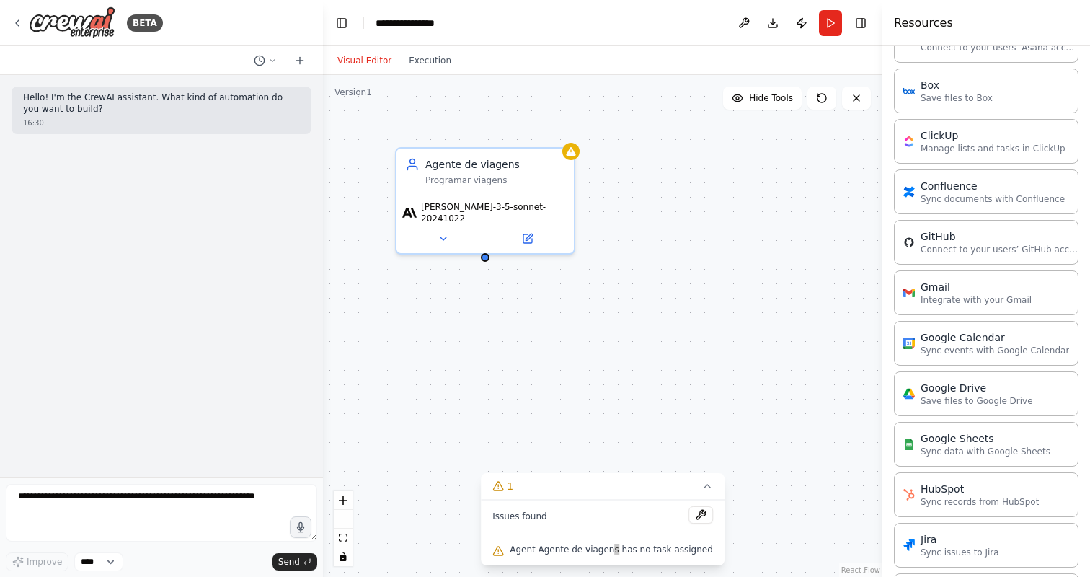
scroll to position [994, 0]
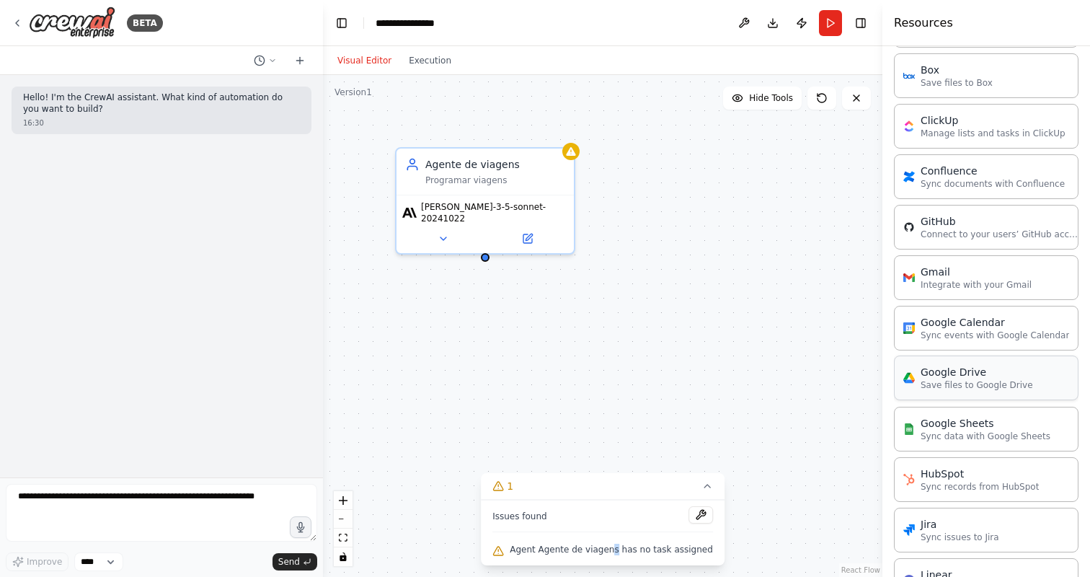
click at [946, 384] on p "Save files to Google Drive" at bounding box center [977, 385] width 113 height 12
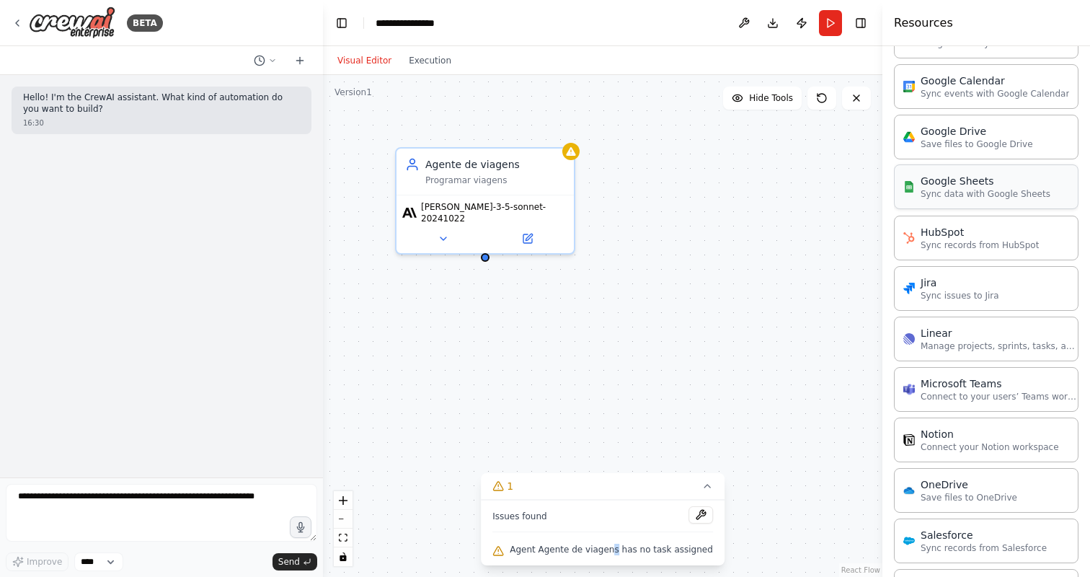
scroll to position [1240, 0]
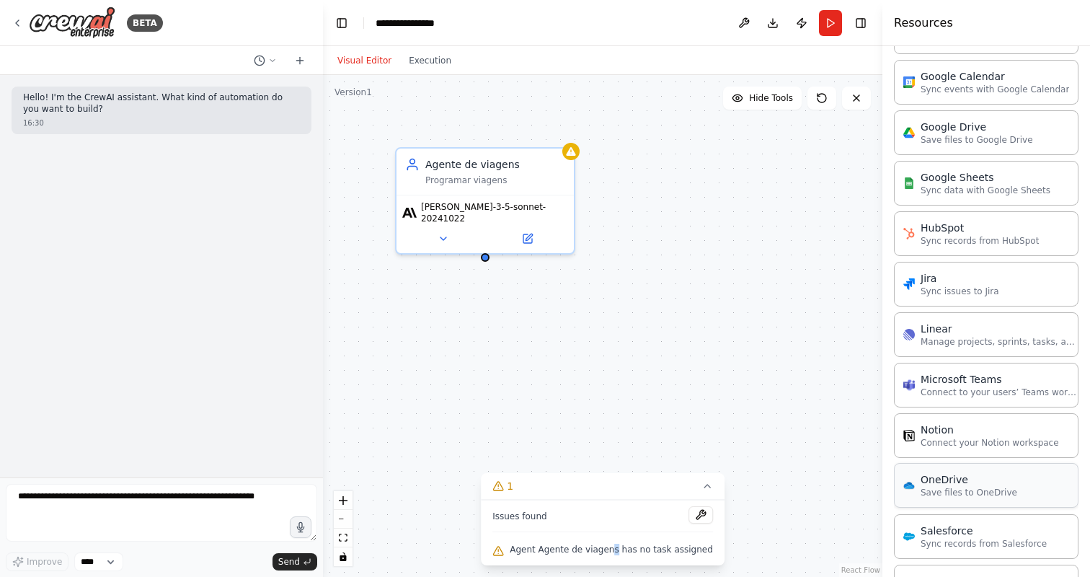
click at [1011, 481] on div "OneDrive Save files to OneDrive" at bounding box center [986, 485] width 185 height 45
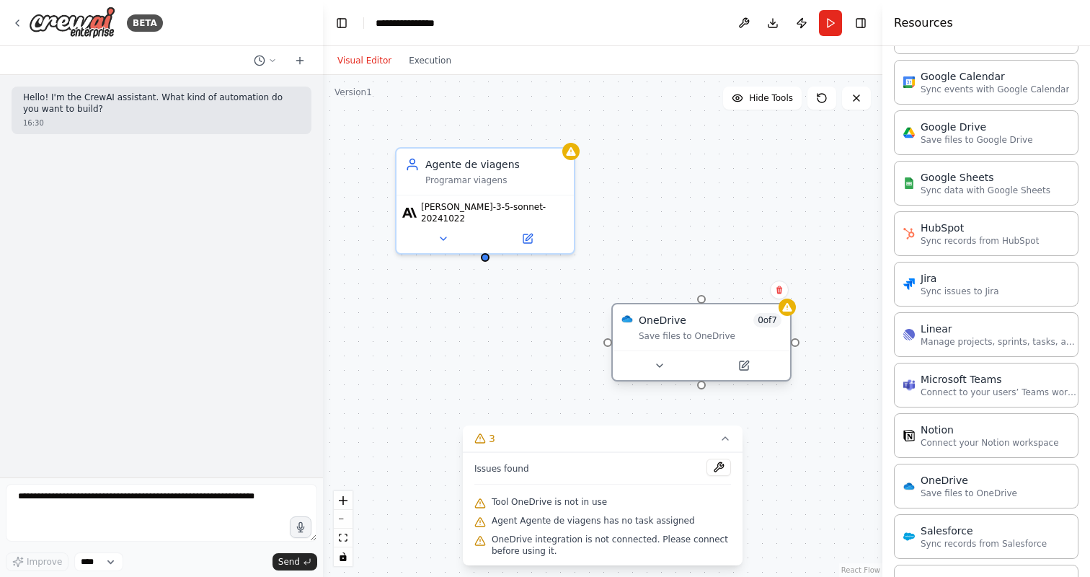
drag, startPoint x: 827, startPoint y: 407, endPoint x: 700, endPoint y: 339, distance: 143.3
click at [700, 339] on div "Save files to OneDrive" at bounding box center [710, 336] width 143 height 12
click at [780, 288] on icon at bounding box center [780, 290] width 6 height 8
click at [738, 289] on button "Confirm" at bounding box center [738, 289] width 51 height 17
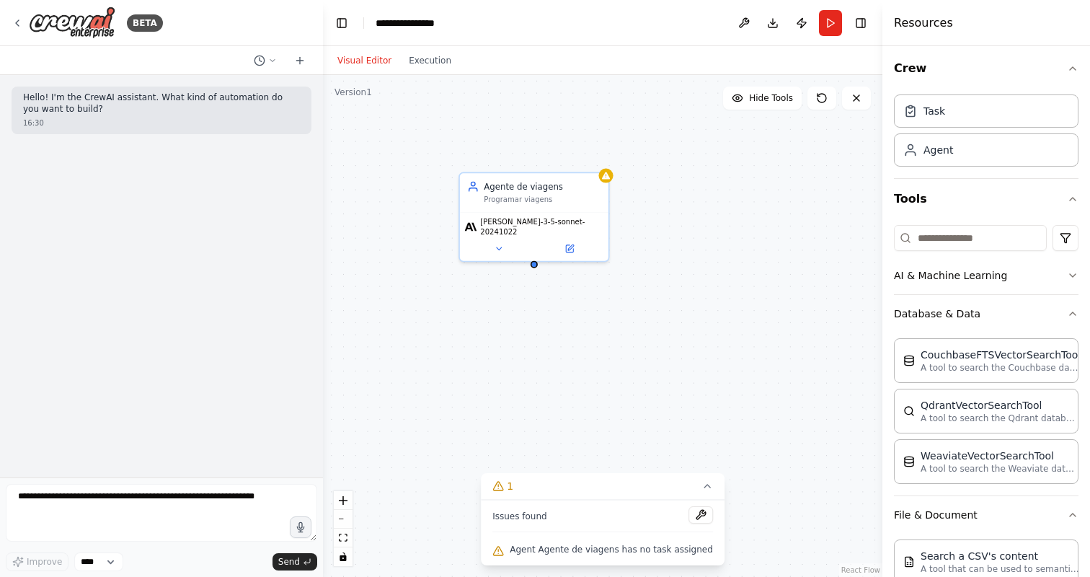
scroll to position [0, 0]
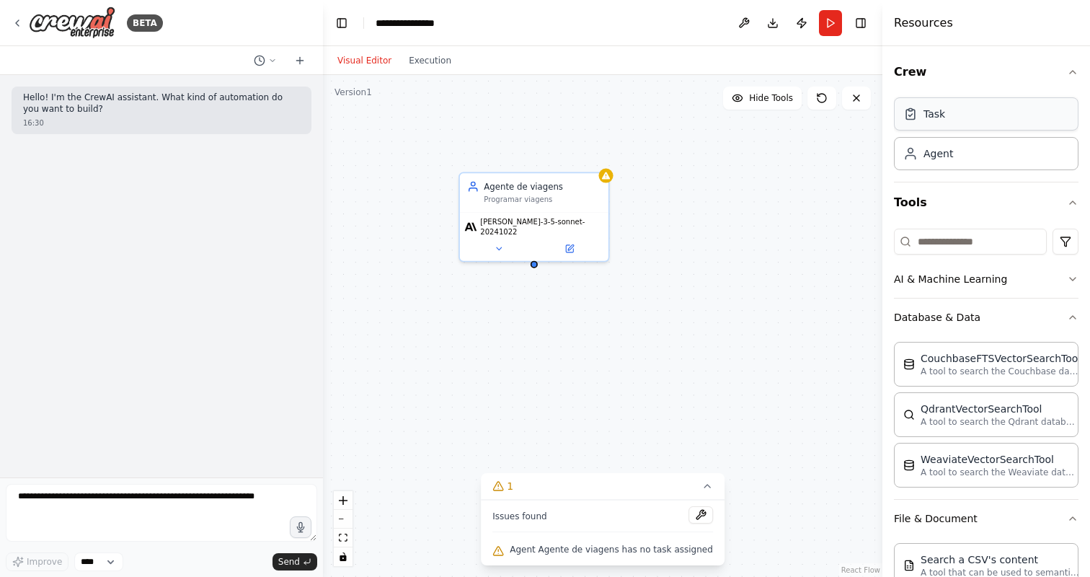
click at [933, 113] on div "Task" at bounding box center [935, 114] width 22 height 14
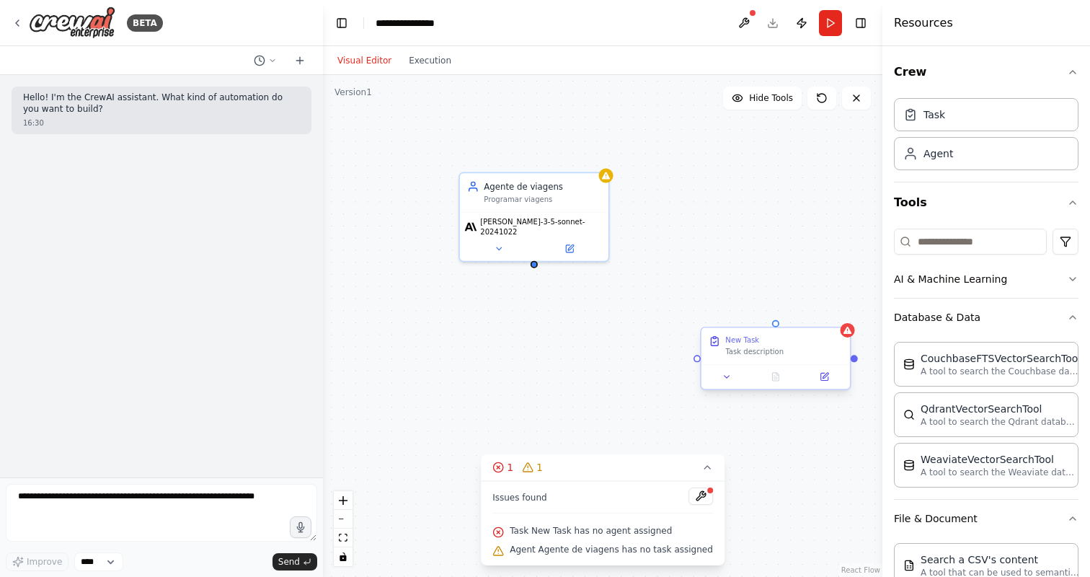
click at [758, 349] on div "Task description" at bounding box center [784, 351] width 117 height 9
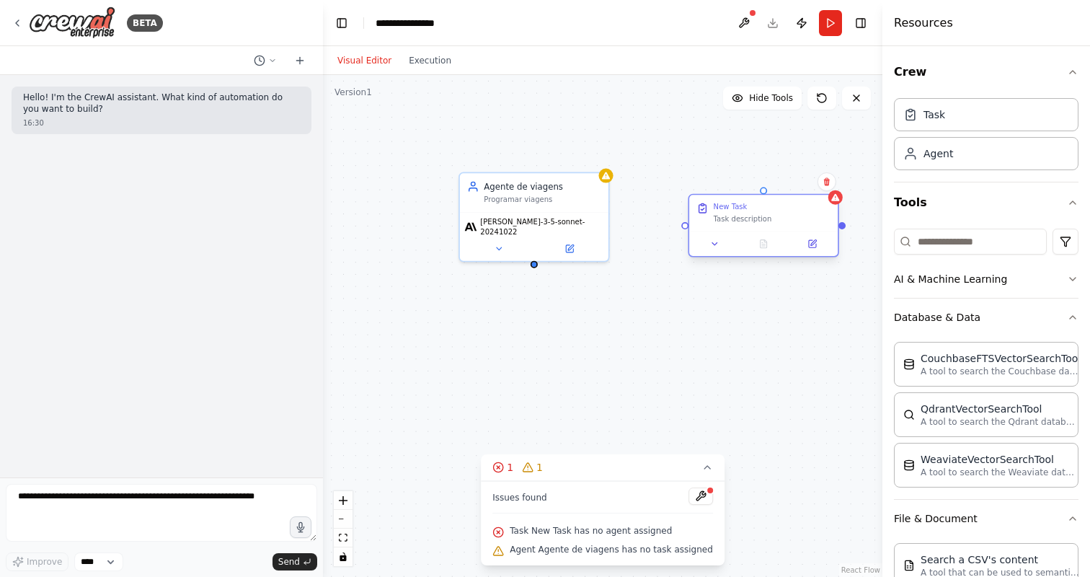
drag, startPoint x: 757, startPoint y: 355, endPoint x: 738, endPoint y: 216, distance: 140.5
click at [738, 216] on div "Task description" at bounding box center [772, 218] width 117 height 9
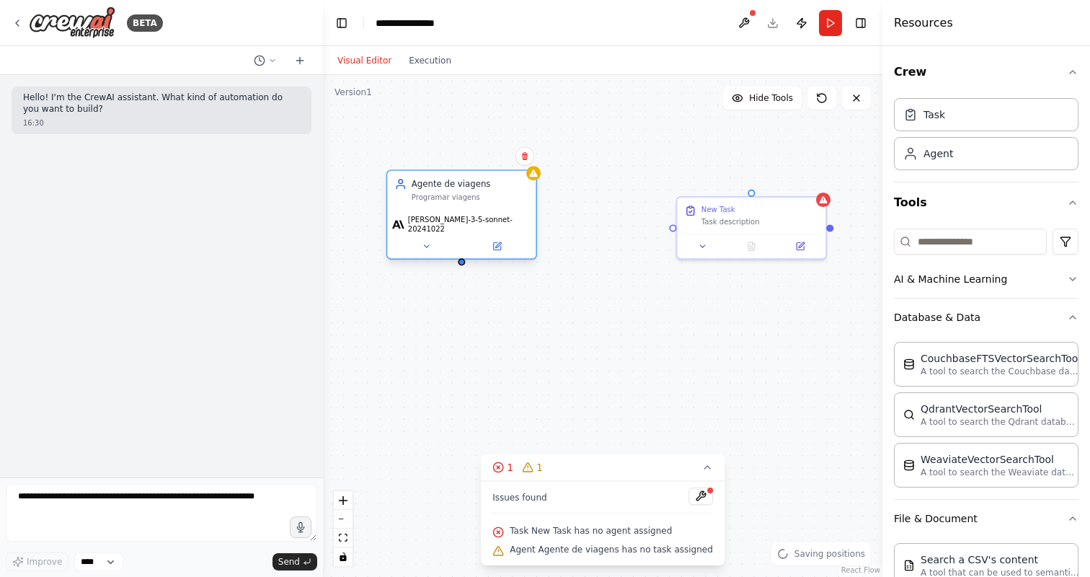
drag, startPoint x: 568, startPoint y: 216, endPoint x: 498, endPoint y: 216, distance: 70.0
click at [498, 216] on span "[PERSON_NAME]-3-5-sonnet-20241022" at bounding box center [469, 224] width 123 height 19
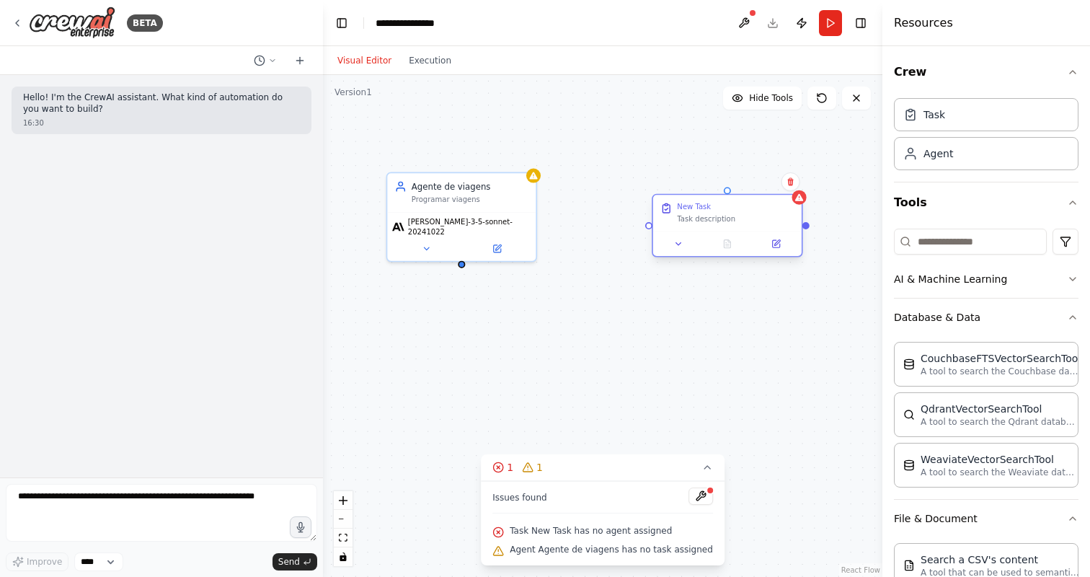
drag, startPoint x: 772, startPoint y: 221, endPoint x: 749, endPoint y: 219, distance: 23.1
click at [749, 219] on div "Task description" at bounding box center [735, 218] width 117 height 9
click at [792, 182] on icon at bounding box center [791, 182] width 6 height 8
click at [795, 178] on button at bounding box center [791, 181] width 19 height 19
click at [790, 185] on icon at bounding box center [791, 182] width 6 height 8
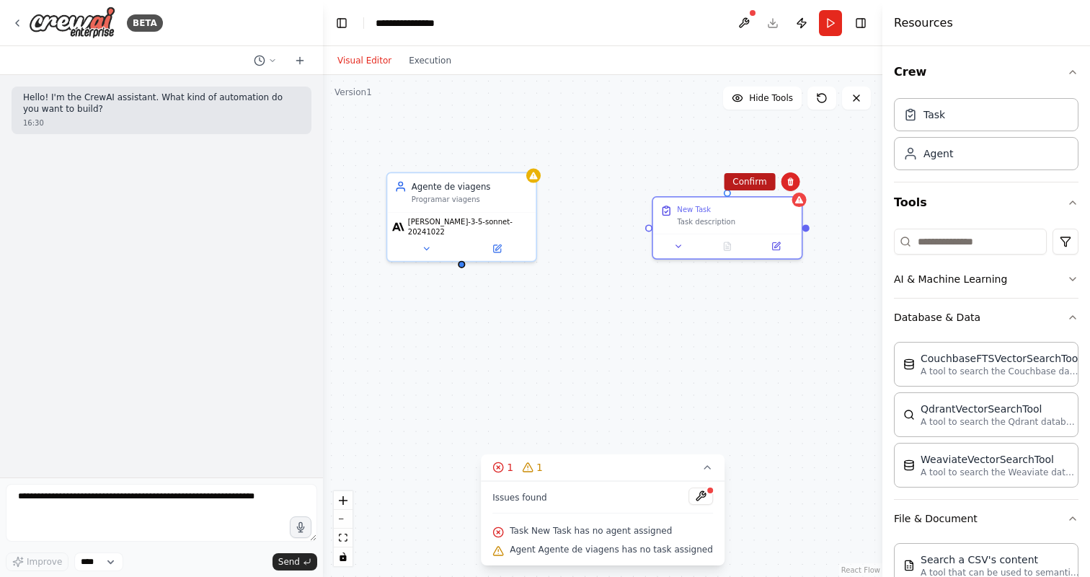
click at [759, 190] on button "Confirm" at bounding box center [749, 181] width 51 height 17
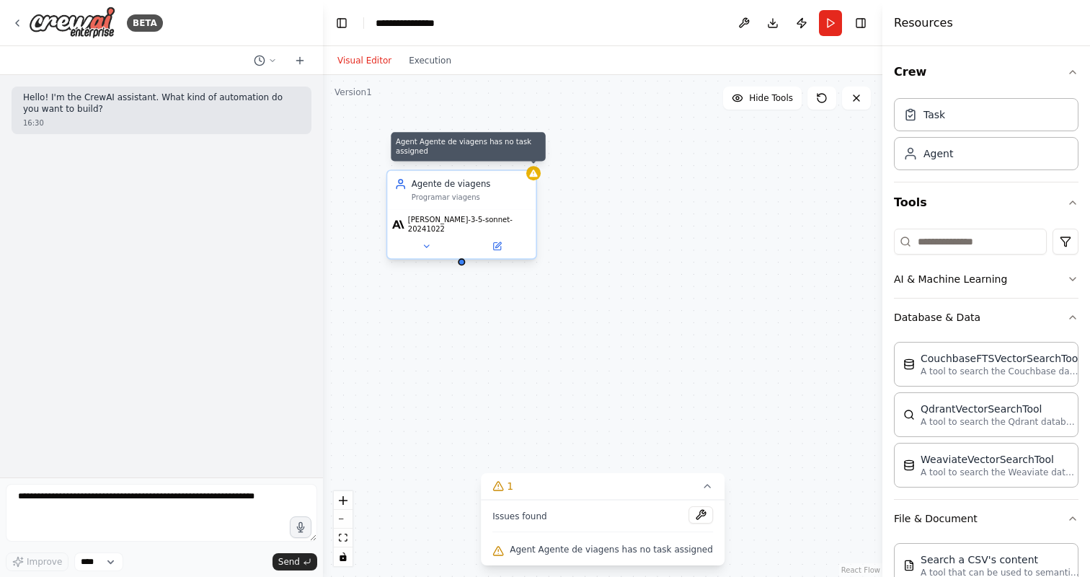
click at [536, 179] on div at bounding box center [533, 173] width 14 height 14
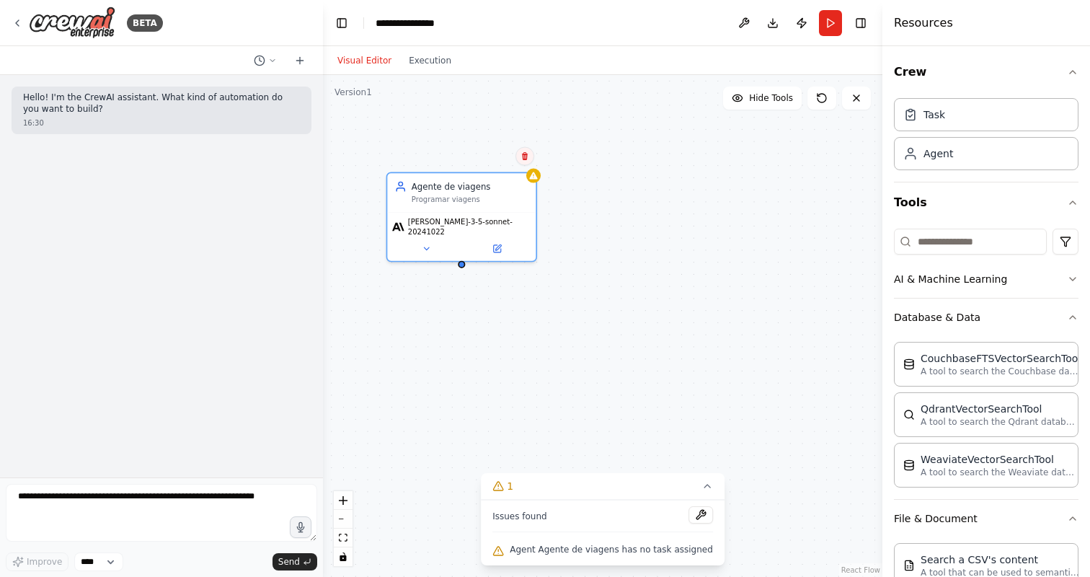
click at [525, 157] on icon at bounding box center [525, 156] width 9 height 9
click at [489, 154] on button "Confirm" at bounding box center [484, 156] width 51 height 17
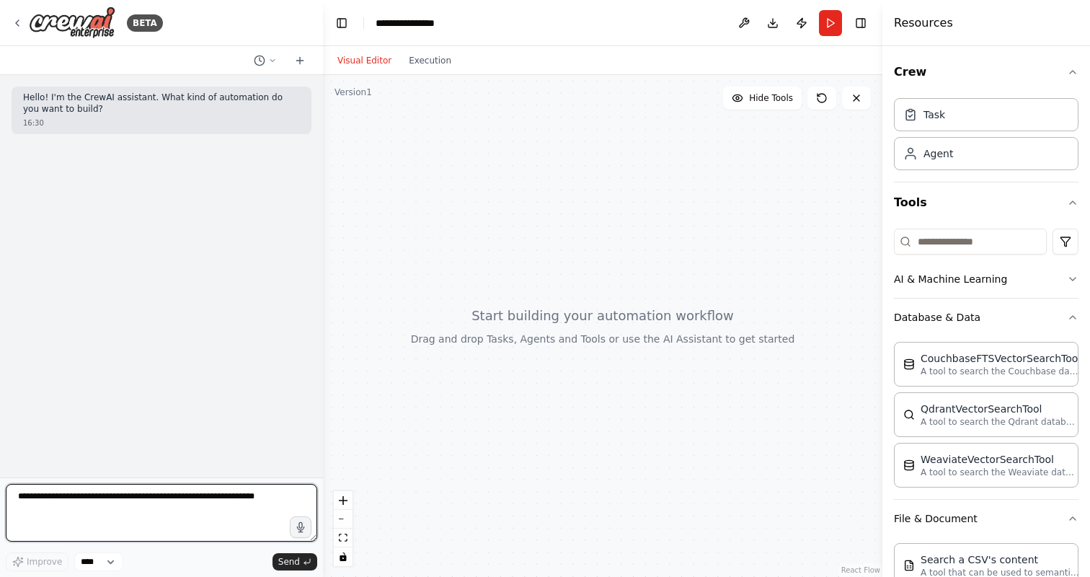
click at [212, 494] on textarea at bounding box center [162, 513] width 312 height 58
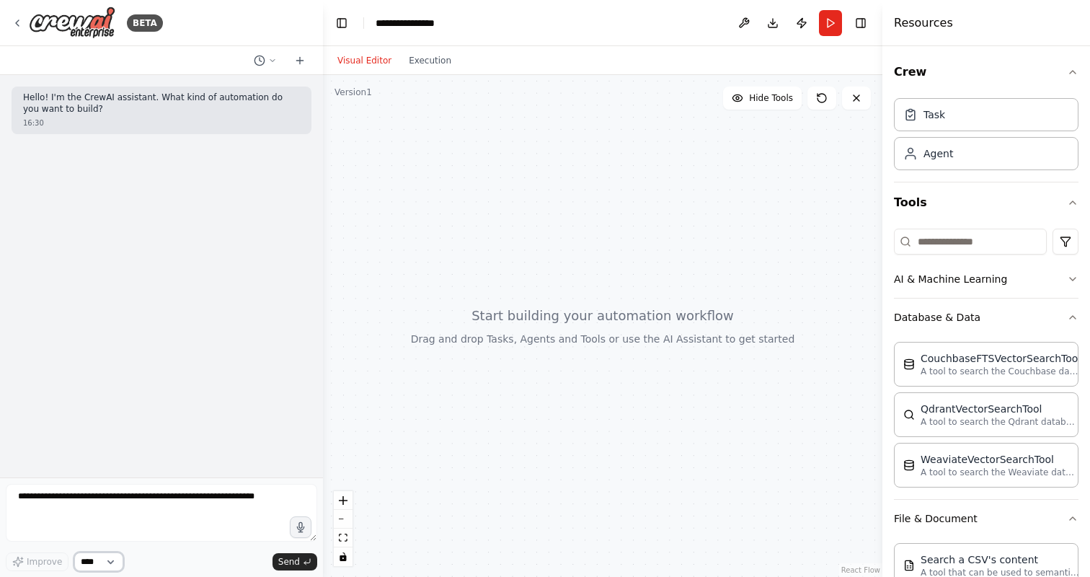
click at [93, 561] on select "****" at bounding box center [98, 561] width 49 height 19
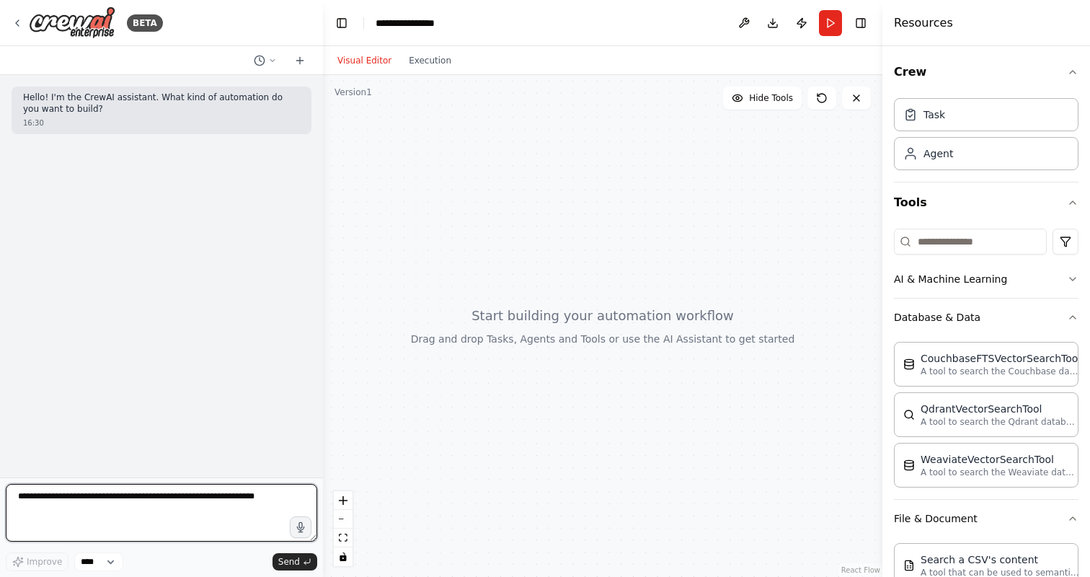
click at [172, 510] on textarea at bounding box center [162, 513] width 312 height 58
click at [249, 513] on textarea "**********" at bounding box center [162, 513] width 312 height 58
type textarea "**********"
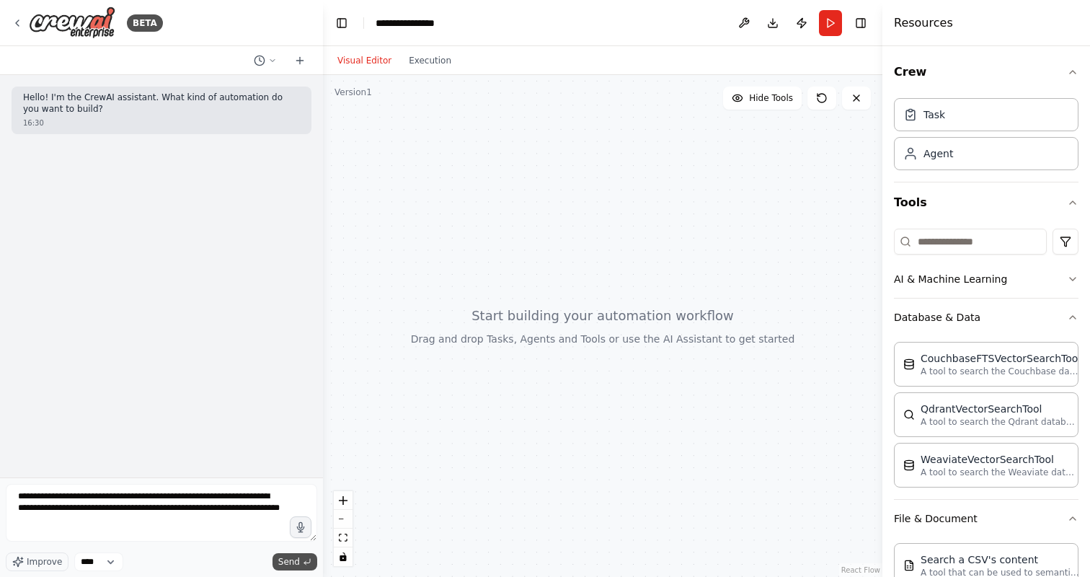
click at [289, 560] on span "Send" at bounding box center [289, 562] width 22 height 12
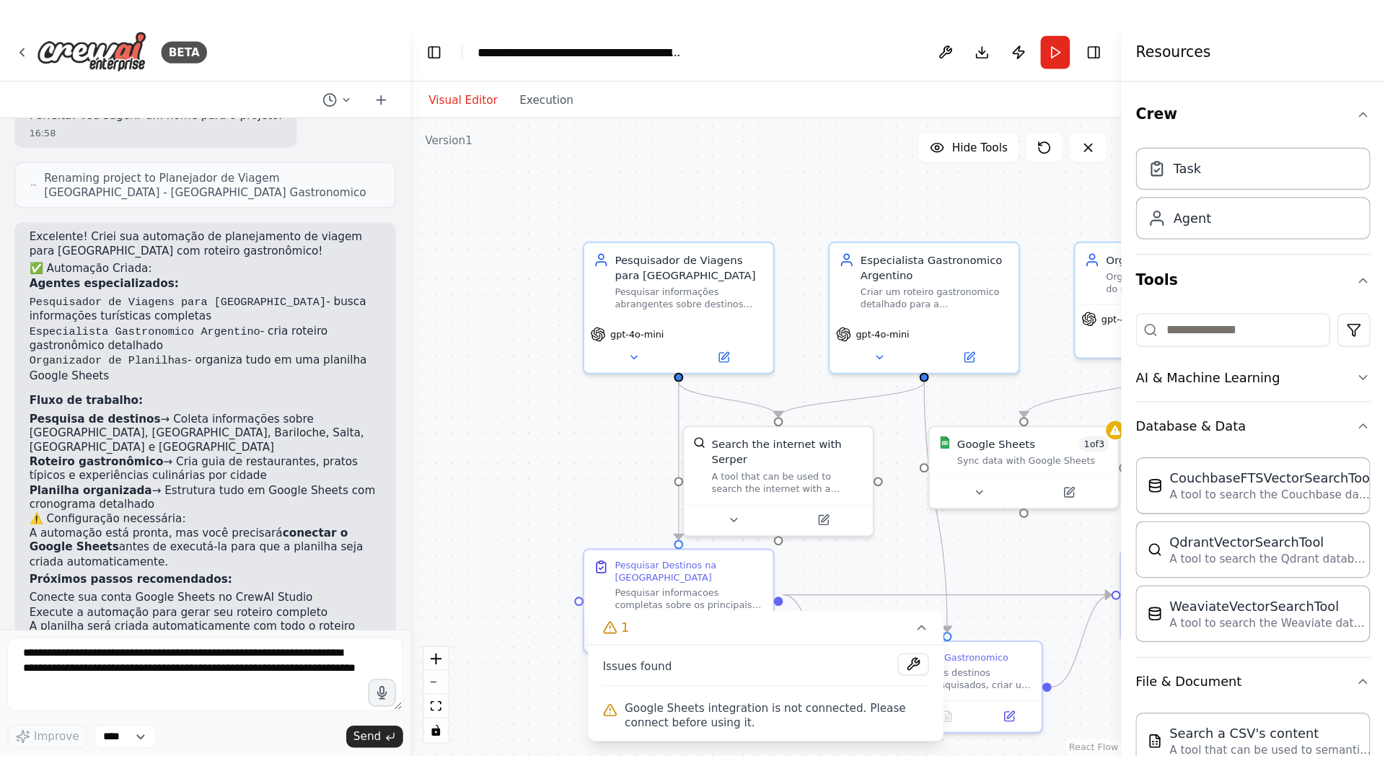
scroll to position [987, 0]
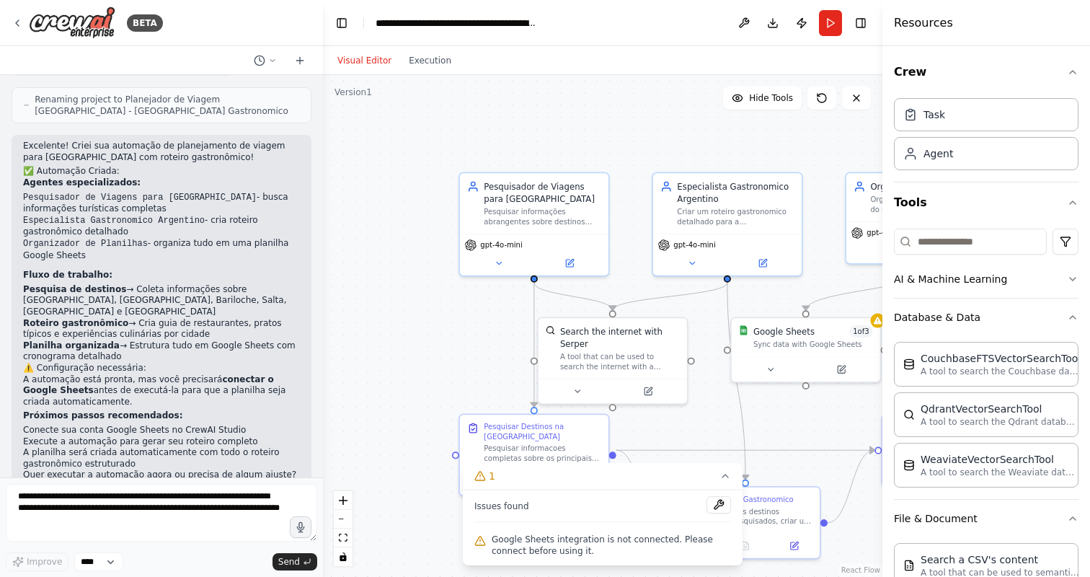
click at [431, 286] on div ".deletable-edge-delete-btn { width: 20px; height: 20px; border: 0px solid #ffff…" at bounding box center [603, 326] width 560 height 502
click at [423, 306] on div ".deletable-edge-delete-btn { width: 20px; height: 20px; border: 0px solid #ffff…" at bounding box center [603, 326] width 560 height 502
click at [714, 508] on button at bounding box center [719, 504] width 25 height 17
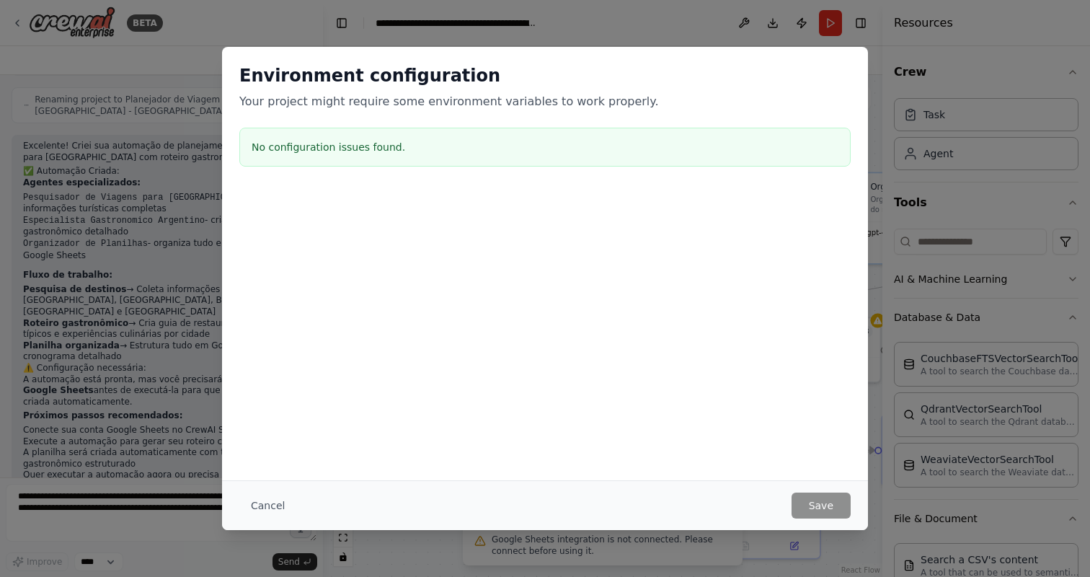
click at [874, 112] on div "Environment configuration Your project might require some environment variables…" at bounding box center [545, 288] width 1090 height 577
click at [259, 508] on button "Cancel" at bounding box center [267, 506] width 57 height 26
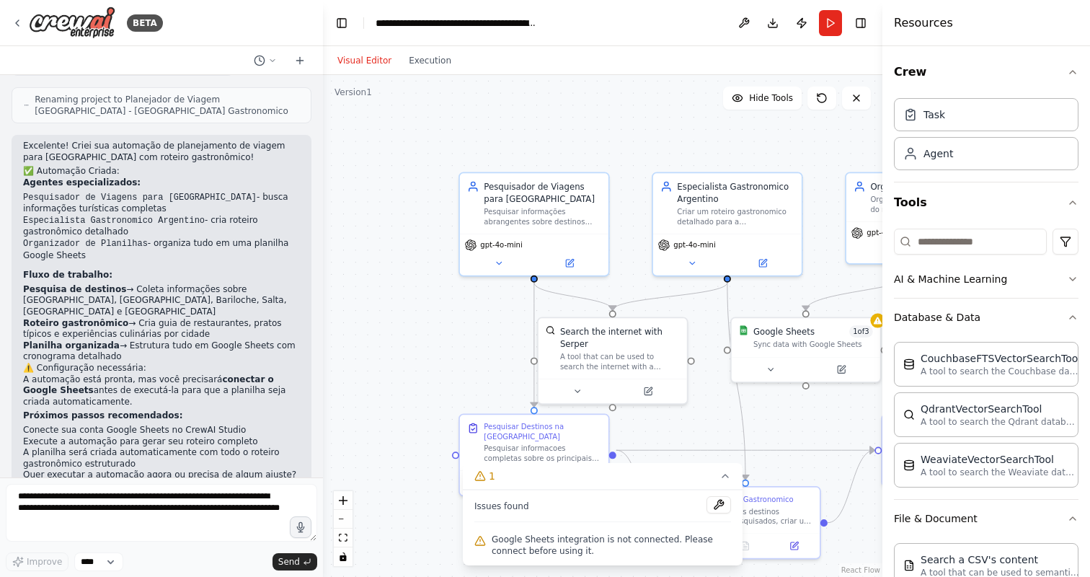
click at [880, 323] on button "Toggle Sidebar" at bounding box center [883, 288] width 12 height 577
click at [710, 415] on div ".deletable-edge-delete-btn { width: 20px; height: 20px; border: 0px solid #ffff…" at bounding box center [603, 326] width 560 height 502
click at [831, 450] on icon "Edge from 5ede38df-8938-4846-8a5c-af6100c6fa75 to e2e73cfd-a4b5-4fae-80e2-5f6c6…" at bounding box center [746, 450] width 258 height 0
click at [746, 450] on icon at bounding box center [745, 450] width 9 height 11
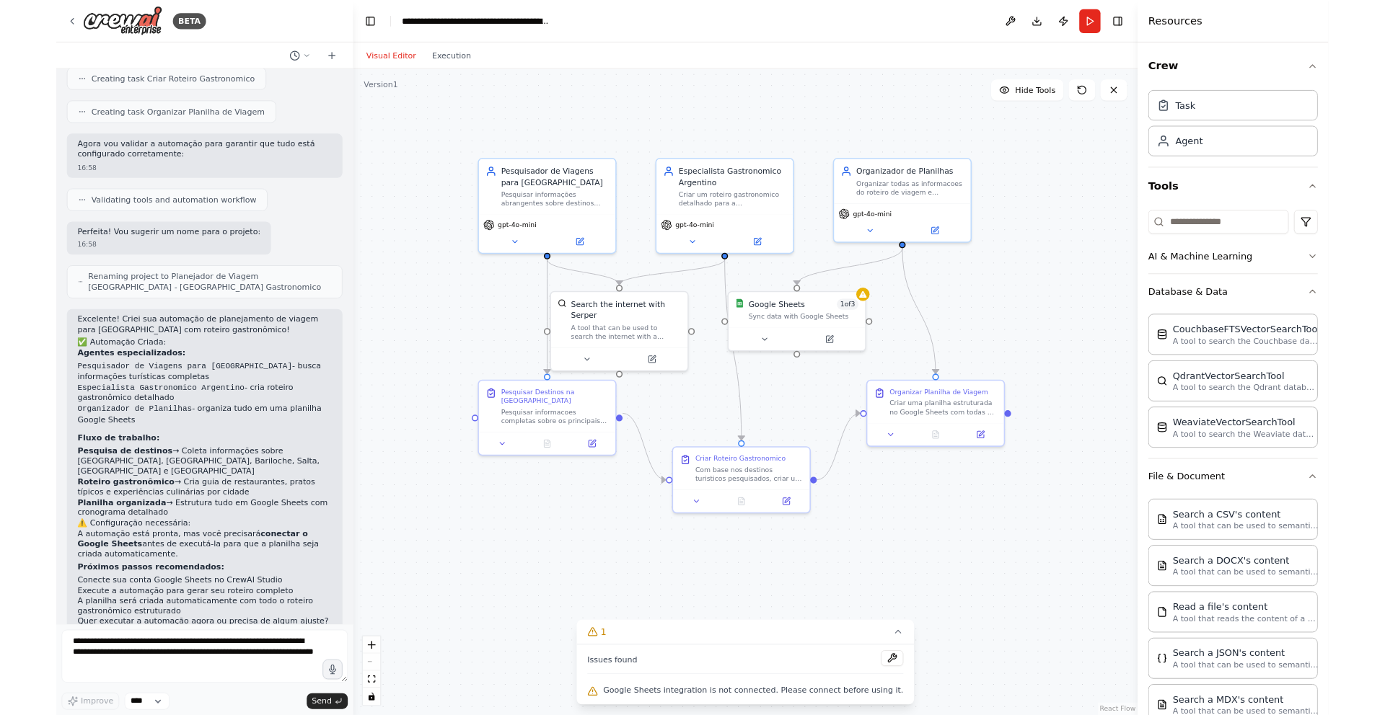
scroll to position [849, 0]
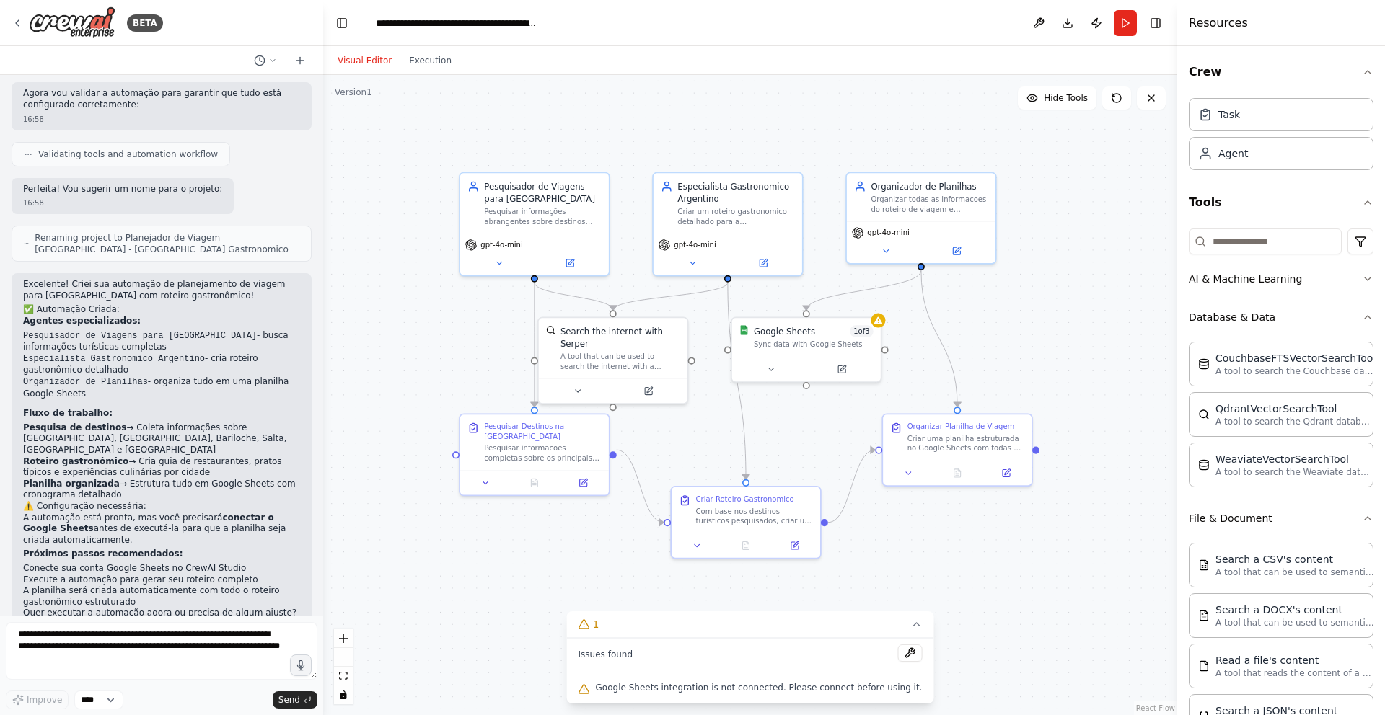
click at [1090, 389] on div ".deletable-edge-delete-btn { width: 20px; height: 20px; border: 0px solid #ffff…" at bounding box center [750, 395] width 854 height 640
click at [1090, 20] on button "Run" at bounding box center [1125, 23] width 23 height 26
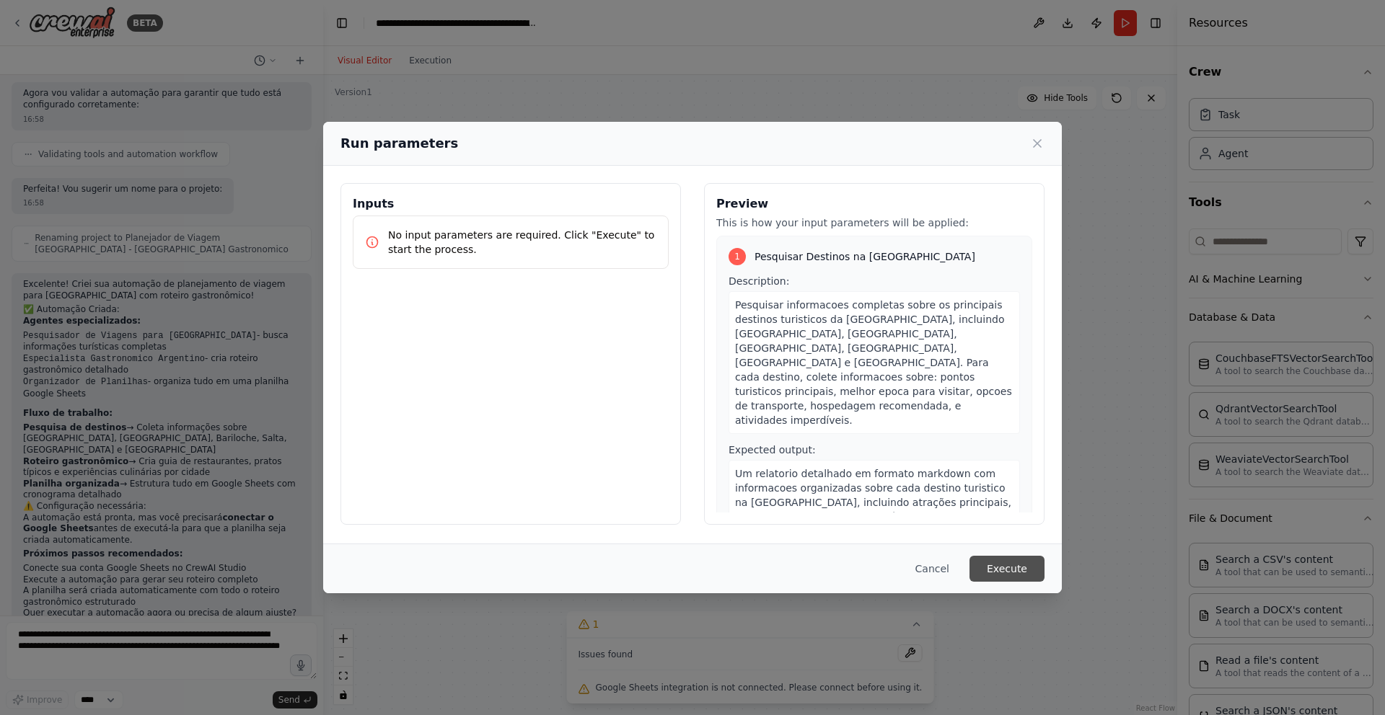
click at [1006, 571] on button "Execute" at bounding box center [1006, 569] width 75 height 26
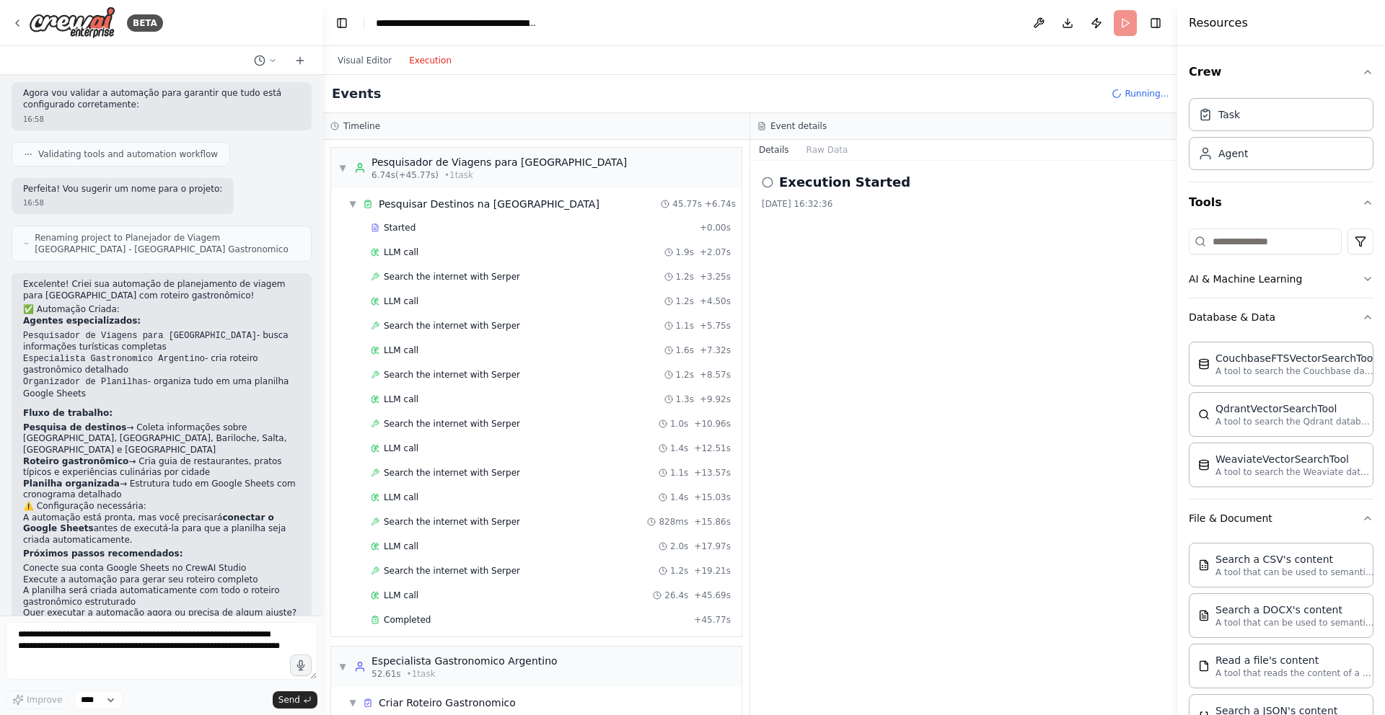
click at [437, 59] on button "Execution" at bounding box center [430, 60] width 60 height 17
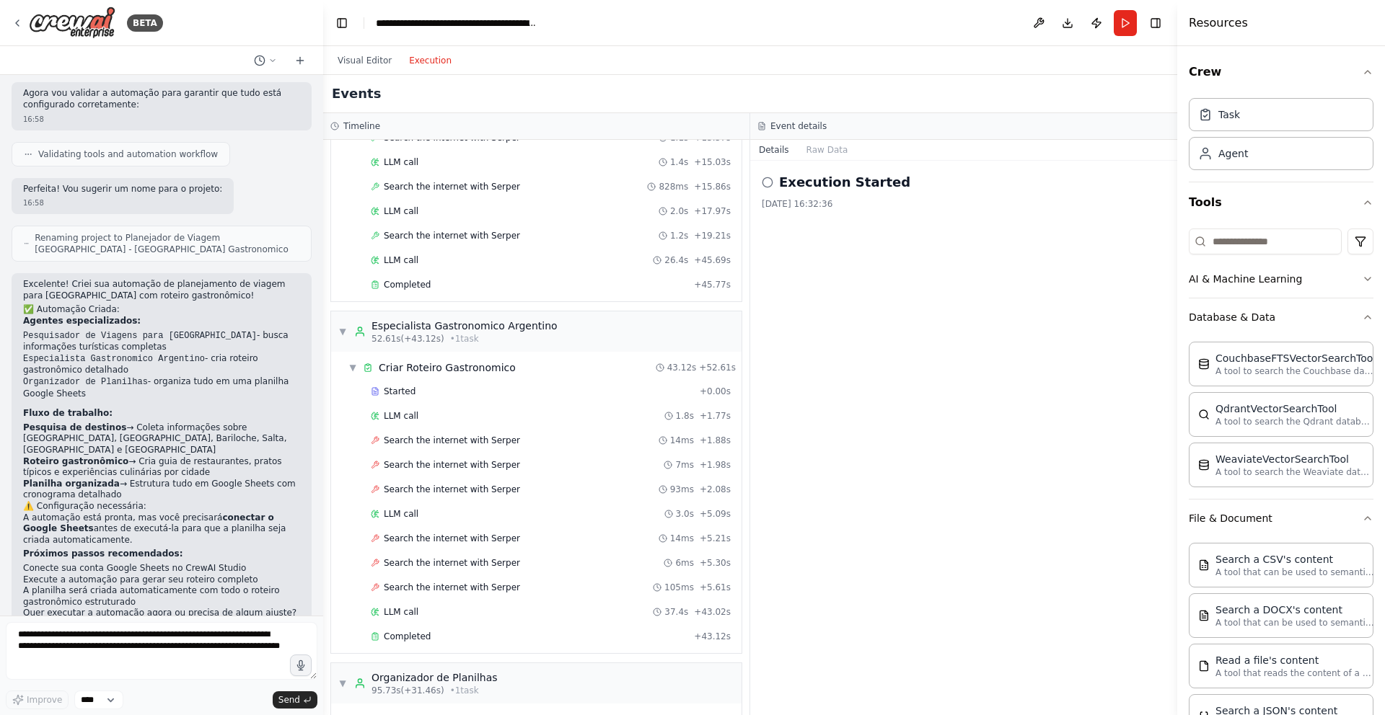
scroll to position [485, 0]
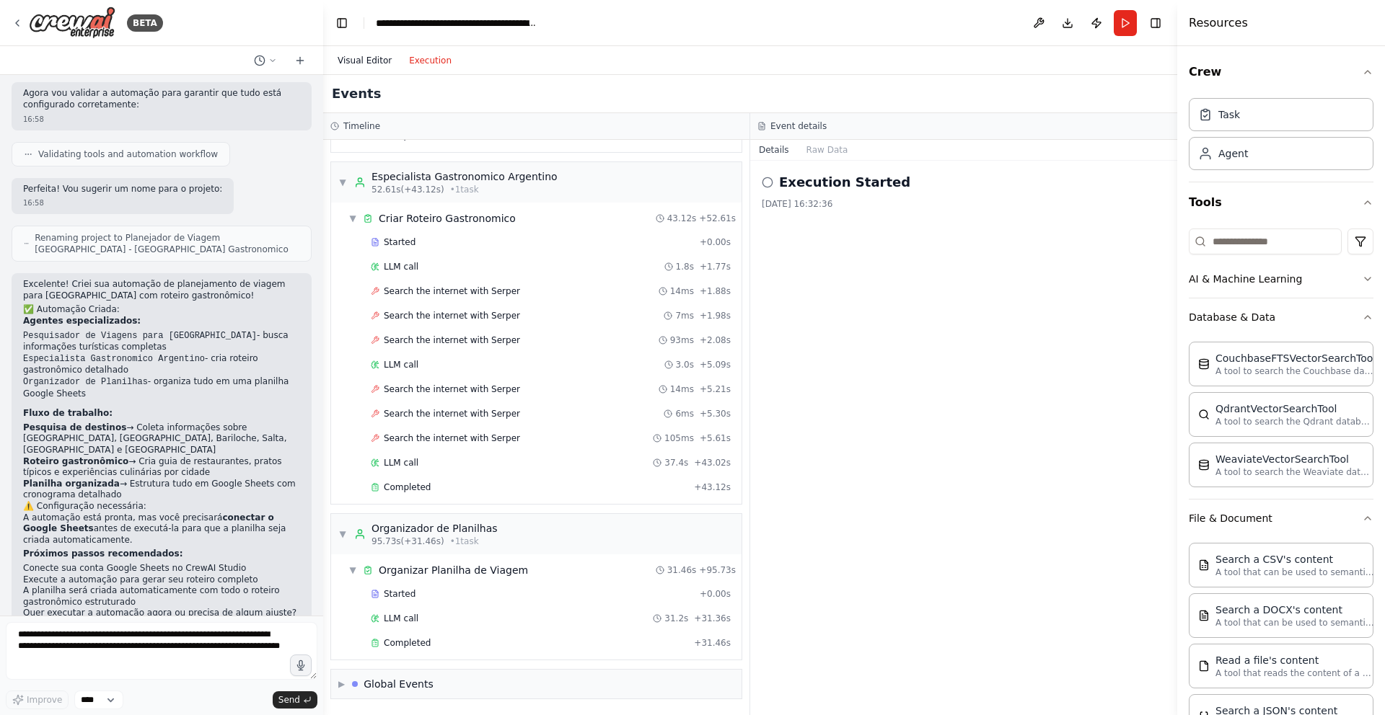
click at [363, 59] on button "Visual Editor" at bounding box center [364, 60] width 71 height 17
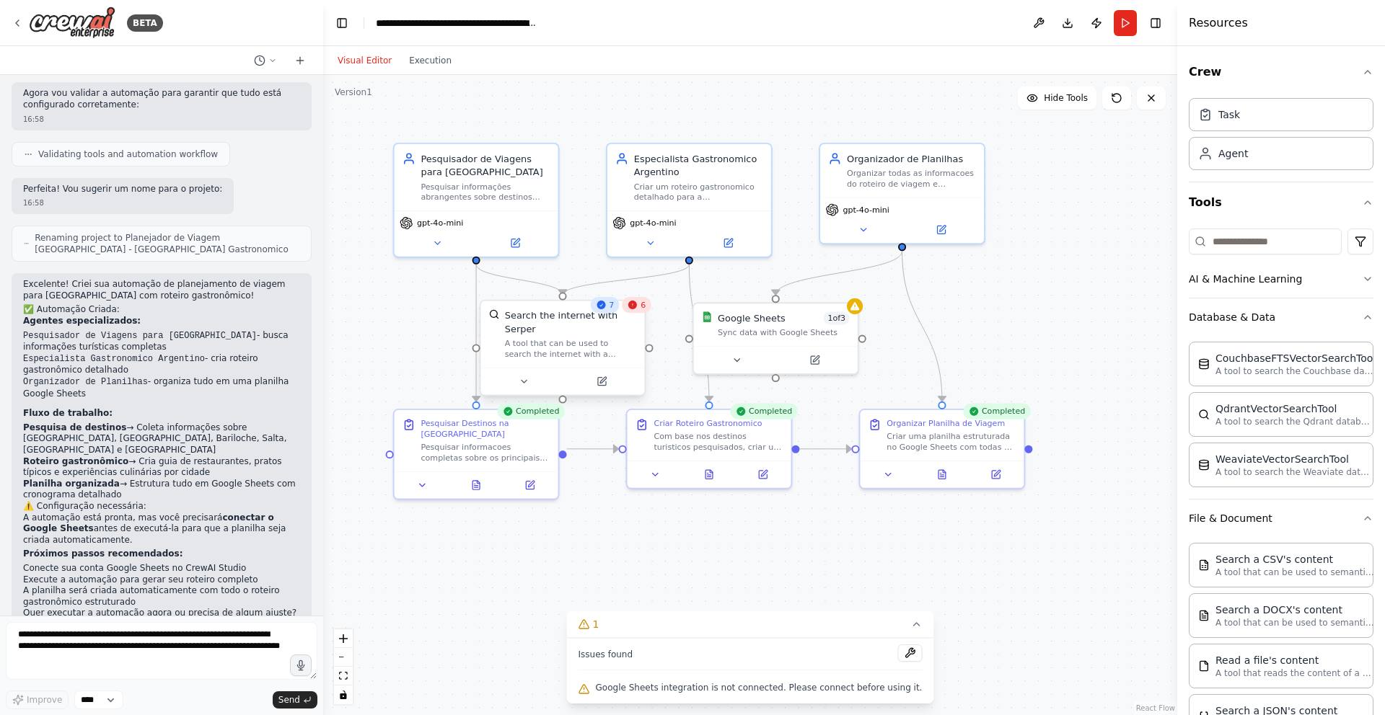
click at [568, 330] on div "Search the internet with Serper" at bounding box center [571, 322] width 132 height 27
click at [772, 333] on div "Sync data with Google Sheets" at bounding box center [784, 330] width 132 height 11
click at [679, 200] on div "Especialista Gastronomico Argentino Criar um roteiro gastronomico detalhado par…" at bounding box center [689, 174] width 164 height 66
click at [845, 176] on div "Organizador de Planilhas Organizar todas as informacoes do roteiro de viagem e …" at bounding box center [902, 168] width 148 height 38
click at [768, 330] on div "Sync data with Google Sheets" at bounding box center [784, 330] width 132 height 11
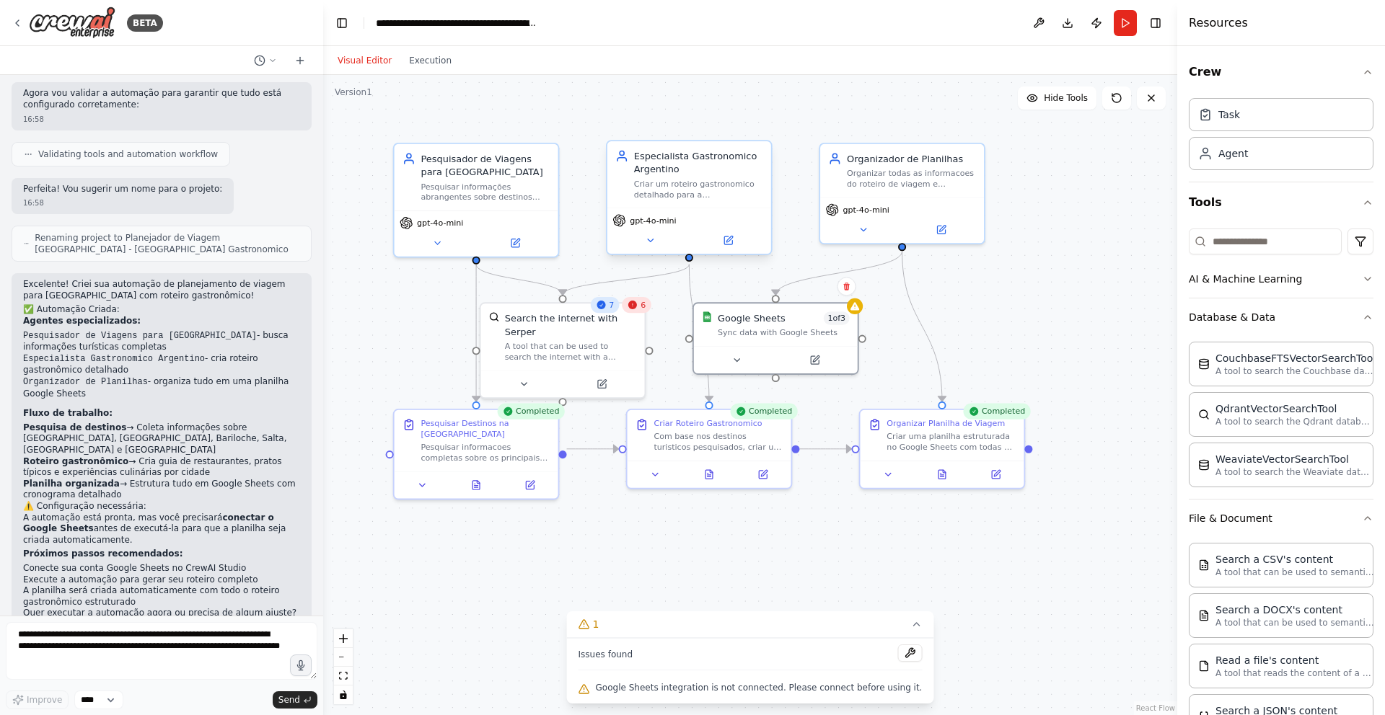
click at [693, 190] on div "Criar um roteiro gastronomico detalhado para a [GEOGRAPHIC_DATA], identificando…" at bounding box center [698, 190] width 129 height 22
click at [929, 181] on div "Organizar todas as informacoes do roteiro de viagem e gastronomico da [GEOGRAPH…" at bounding box center [911, 176] width 129 height 22
click at [431, 61] on button "Execution" at bounding box center [430, 60] width 60 height 17
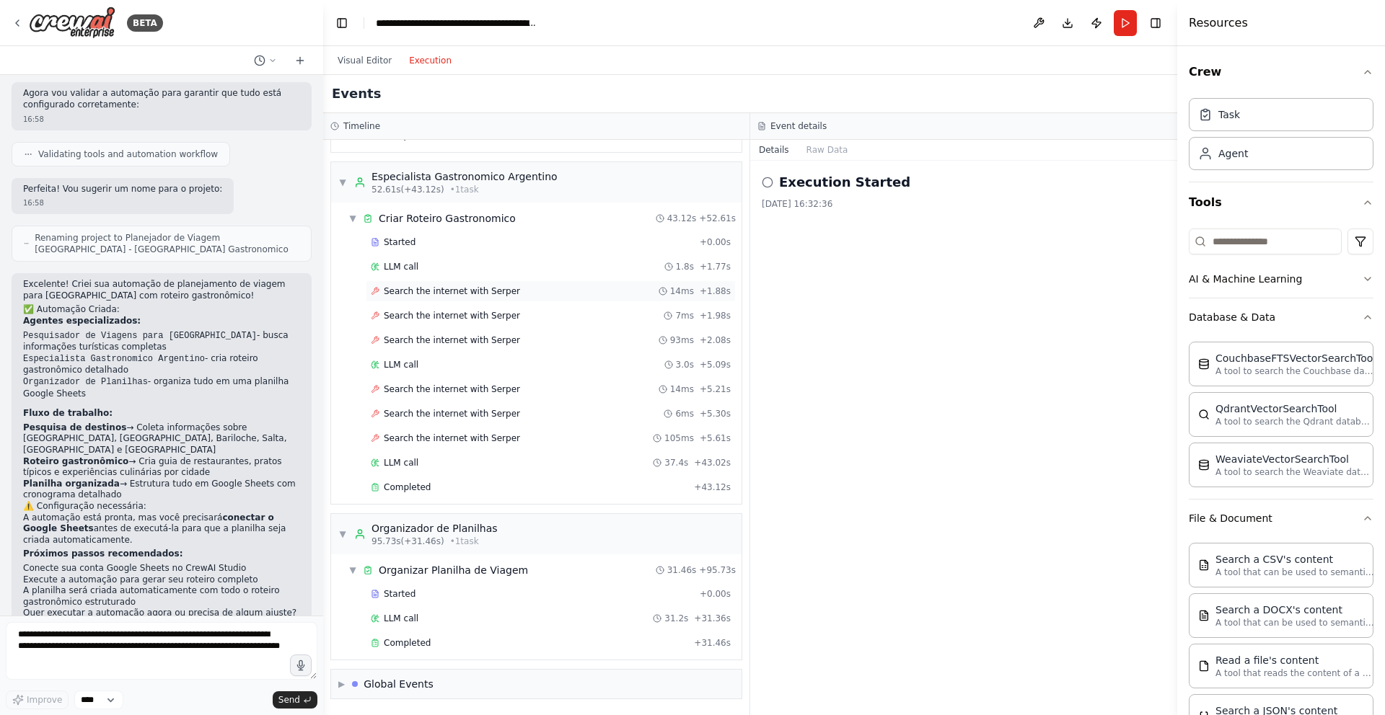
click at [397, 290] on span "Search the internet with Serper" at bounding box center [452, 292] width 136 height 12
